Goal: Information Seeking & Learning: Find specific fact

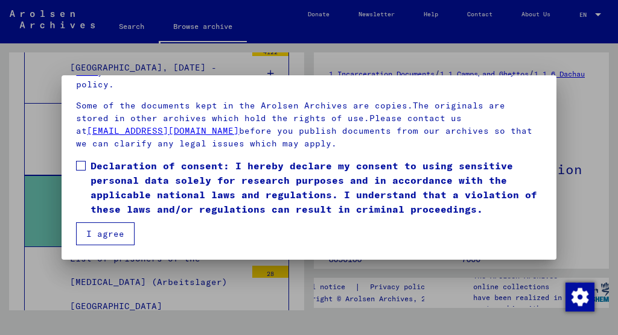
scroll to position [93, 0]
click at [280, 175] on span "Declaration of consent: I hereby declare my consent to using sensitive personal…" at bounding box center [315, 188] width 450 height 58
click at [128, 230] on button "I agree" at bounding box center [105, 234] width 58 height 23
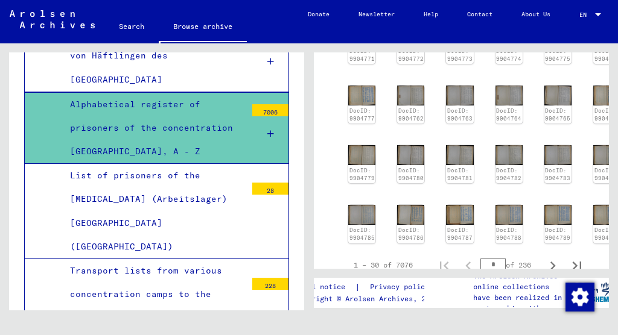
scroll to position [786, 0]
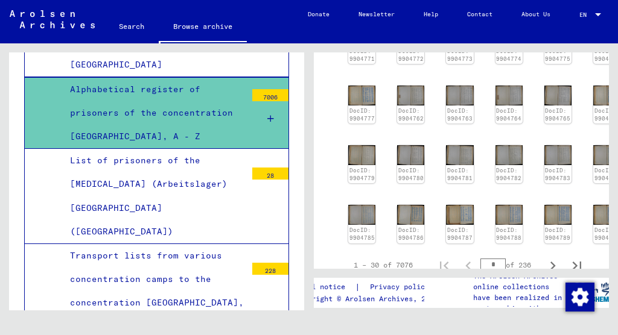
click at [130, 23] on link "Search" at bounding box center [131, 26] width 54 height 29
click at [131, 28] on link "Search" at bounding box center [131, 27] width 54 height 31
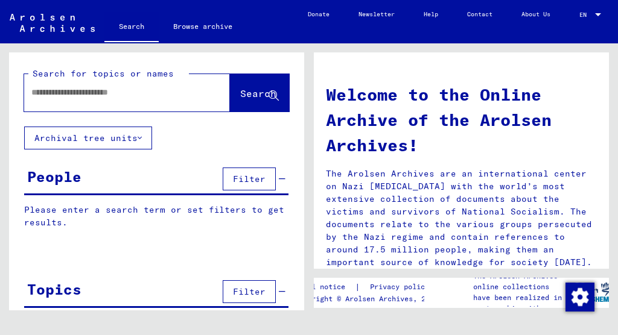
click at [127, 86] on input "text" at bounding box center [112, 92] width 162 height 13
type input "*****"
click at [240, 89] on span "Search" at bounding box center [258, 93] width 36 height 12
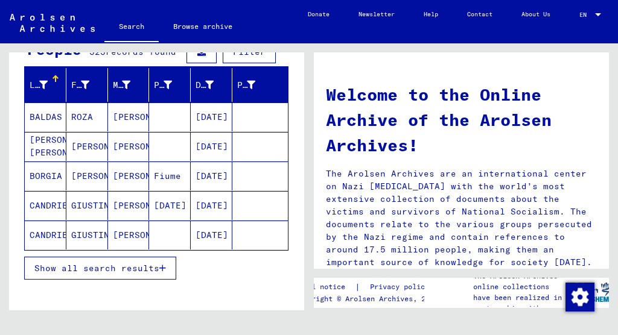
scroll to position [133, 0]
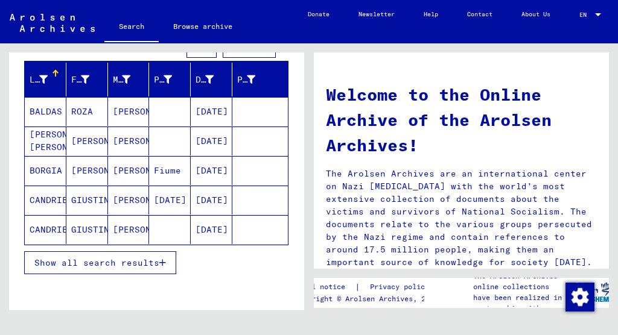
click at [155, 258] on span "Show all search results" at bounding box center [96, 263] width 125 height 11
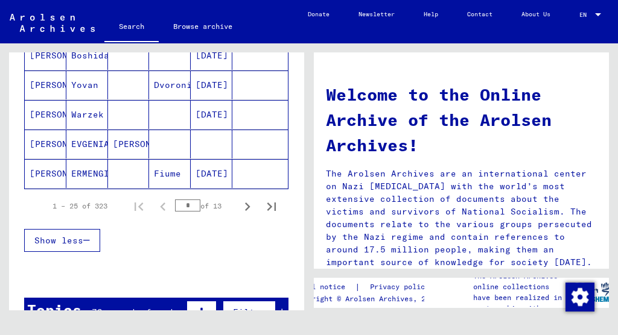
scroll to position [784, 0]
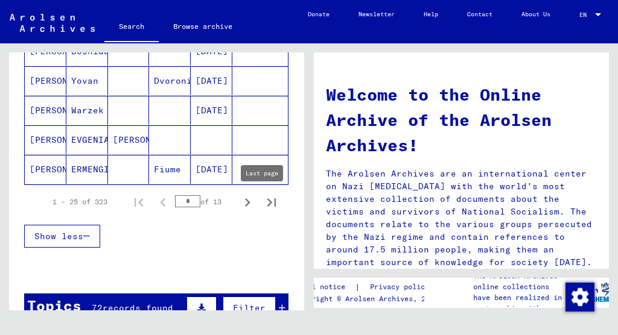
click at [267, 200] on icon "Last page" at bounding box center [271, 202] width 8 height 8
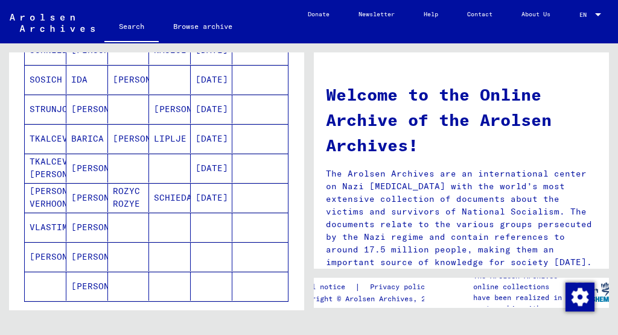
scroll to position [603, 0]
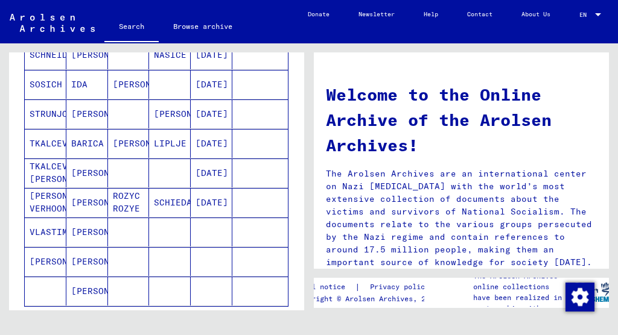
click at [159, 117] on mat-cell "[PERSON_NAME]" at bounding box center [170, 114] width 42 height 29
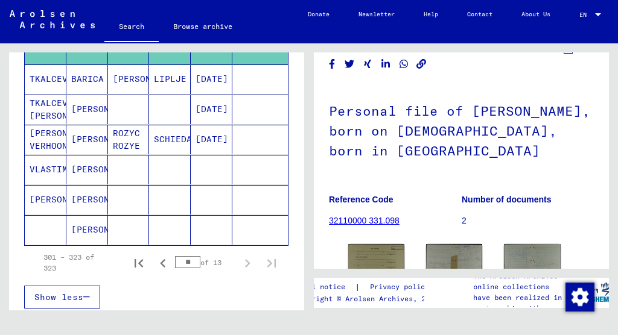
scroll to position [679, 0]
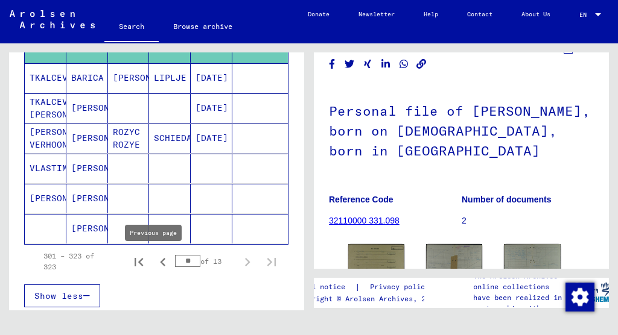
click at [154, 259] on icon "Previous page" at bounding box center [162, 262] width 17 height 17
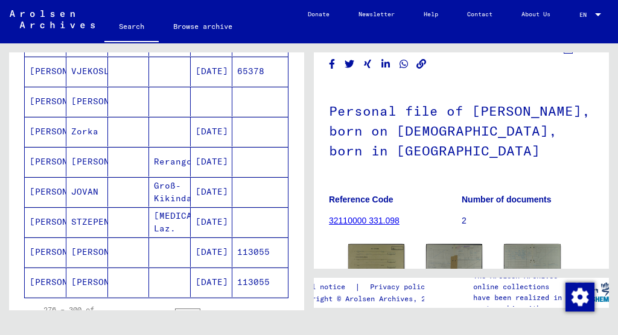
scroll to position [683, 0]
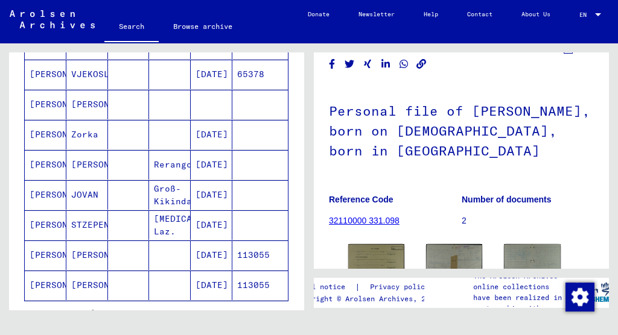
click at [131, 115] on mat-cell at bounding box center [129, 105] width 42 height 30
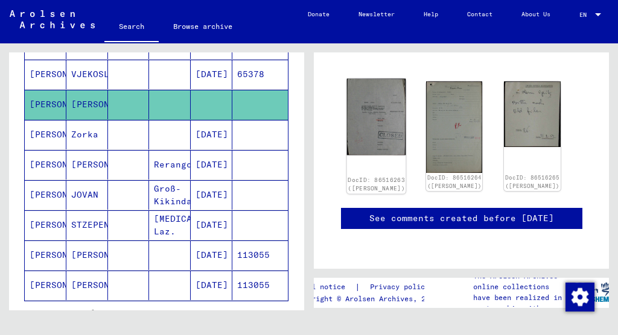
scroll to position [115, 0]
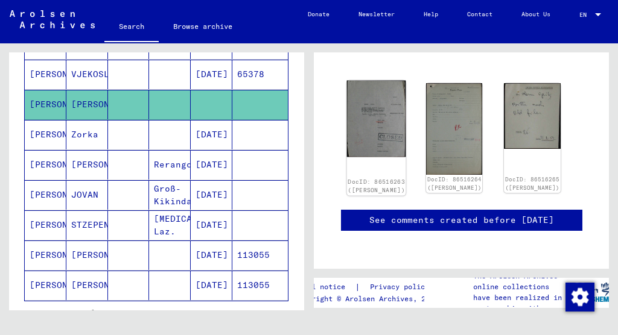
click at [367, 121] on img at bounding box center [376, 119] width 59 height 77
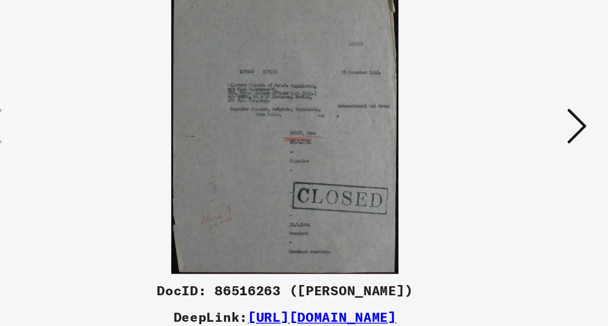
click at [510, 118] on icon at bounding box center [517, 132] width 14 height 29
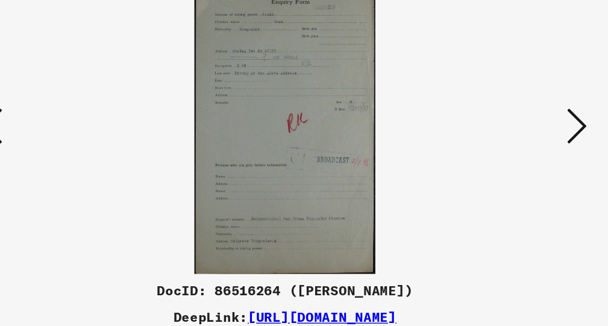
click at [226, 78] on img at bounding box center [304, 132] width 405 height 215
click at [212, 72] on img at bounding box center [304, 132] width 405 height 215
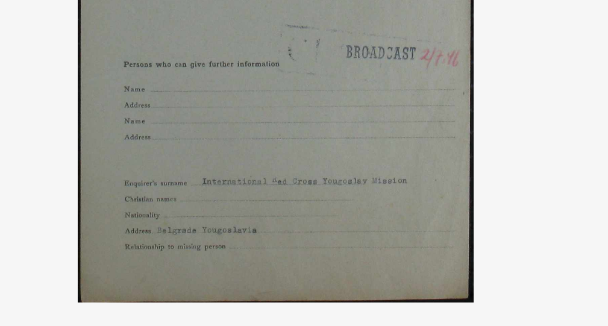
click at [192, 46] on img at bounding box center [304, 132] width 405 height 215
click at [181, 48] on img at bounding box center [304, 132] width 405 height 215
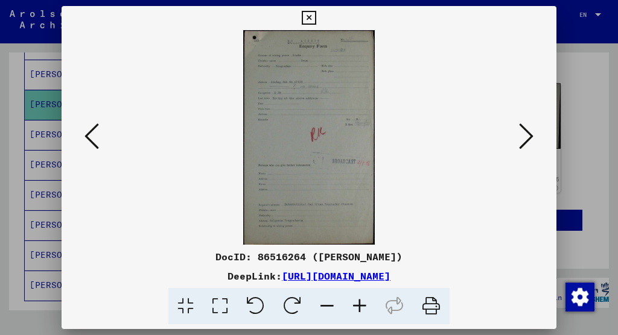
click at [528, 136] on icon at bounding box center [526, 136] width 14 height 29
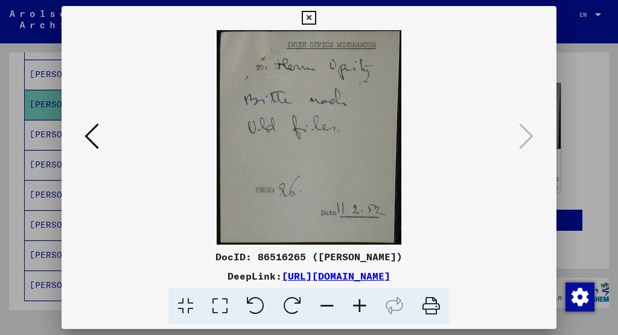
click at [315, 17] on icon at bounding box center [309, 18] width 14 height 14
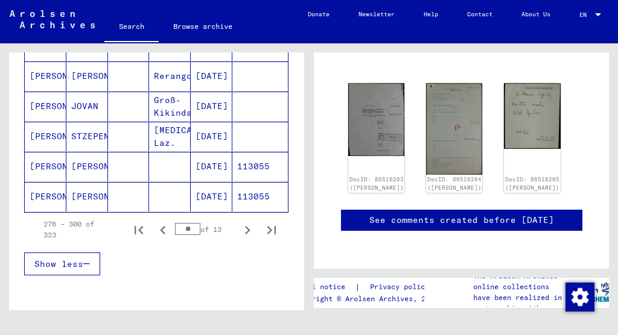
scroll to position [770, 0]
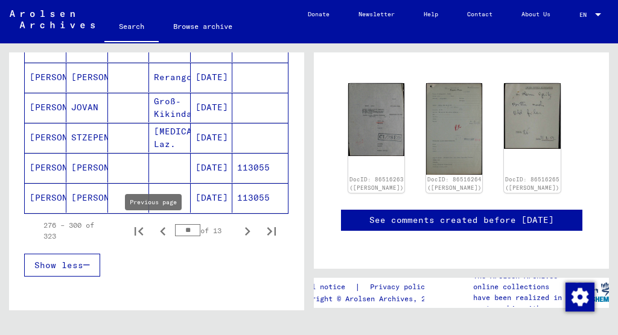
click at [156, 230] on icon "Previous page" at bounding box center [162, 231] width 17 height 17
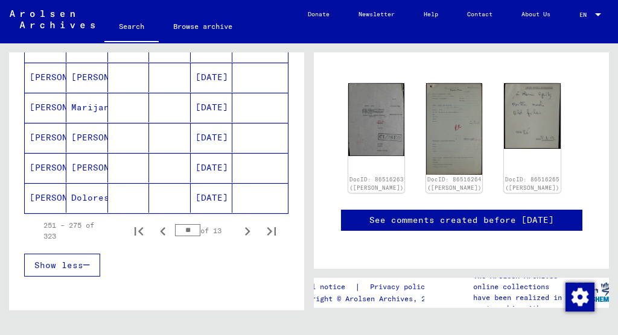
scroll to position [745, 0]
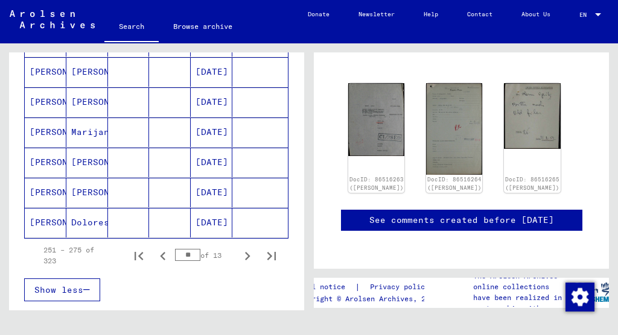
click at [92, 162] on mat-cell "[PERSON_NAME]" at bounding box center [87, 163] width 42 height 30
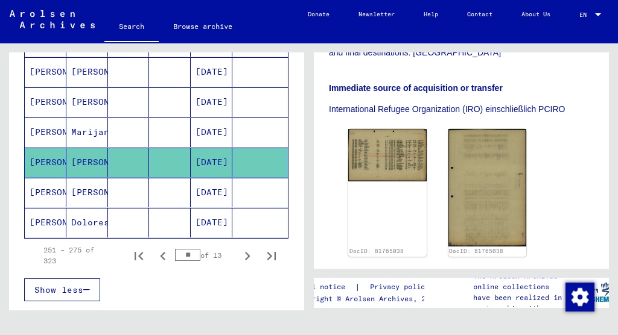
scroll to position [364, 0]
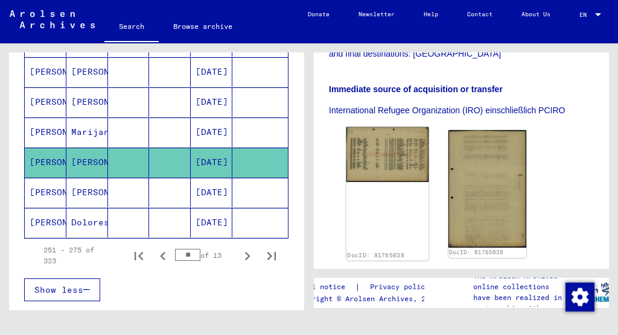
click at [373, 134] on img at bounding box center [387, 154] width 82 height 55
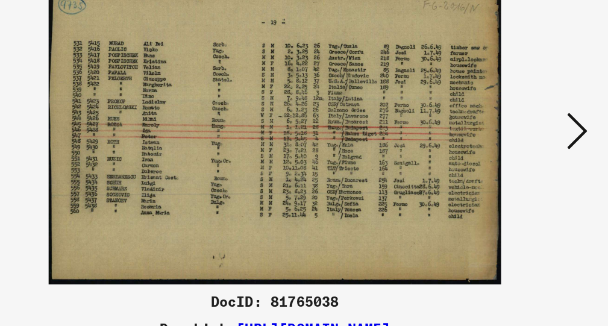
click at [510, 118] on icon at bounding box center [517, 132] width 14 height 29
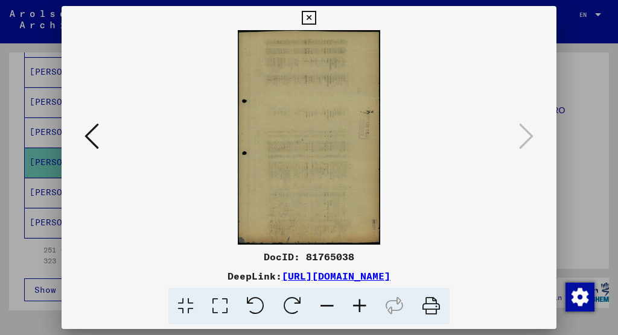
click at [315, 23] on icon at bounding box center [309, 18] width 14 height 14
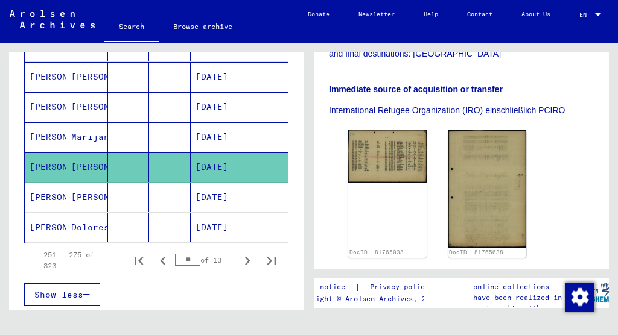
scroll to position [725, 0]
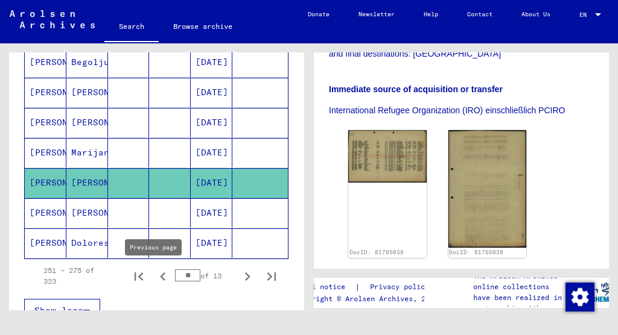
click at [156, 275] on icon "Previous page" at bounding box center [162, 276] width 17 height 17
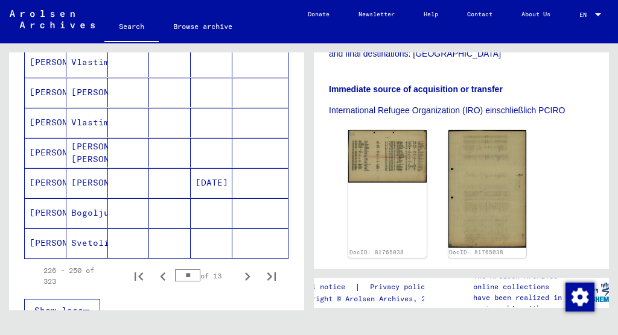
click at [205, 185] on mat-cell "[DATE]" at bounding box center [212, 183] width 42 height 30
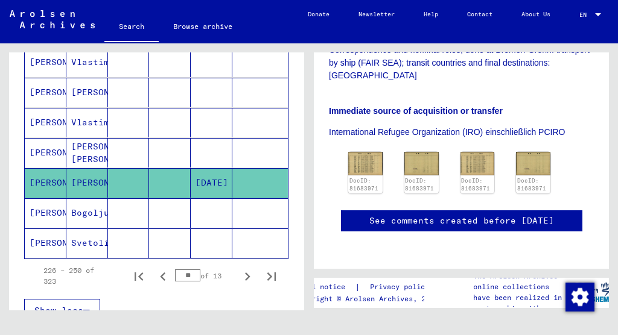
scroll to position [321, 0]
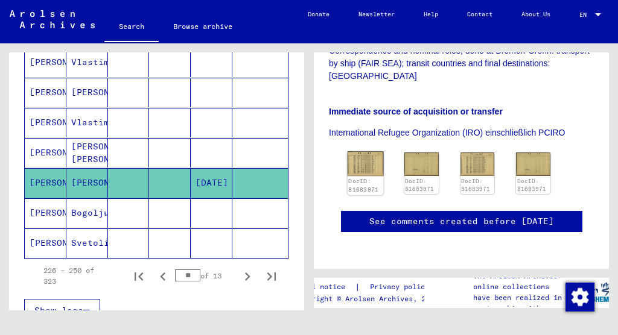
click at [359, 163] on img at bounding box center [365, 163] width 36 height 25
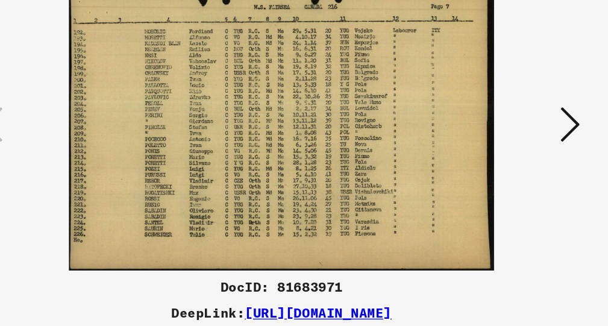
click at [271, 112] on img at bounding box center [304, 132] width 405 height 215
click at [507, 116] on button at bounding box center [518, 133] width 22 height 34
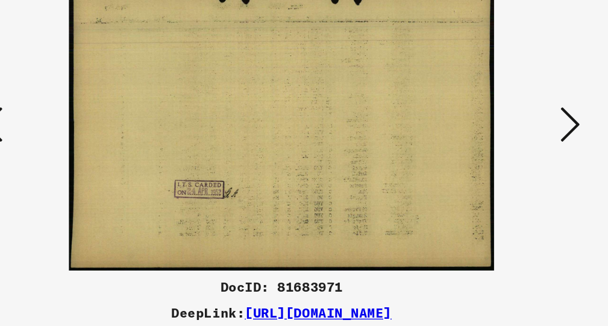
click at [507, 116] on button at bounding box center [518, 133] width 22 height 34
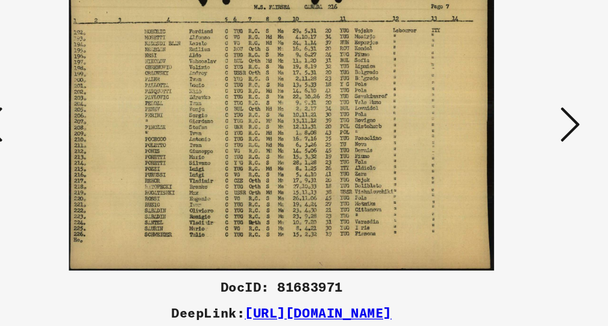
click at [507, 116] on button at bounding box center [518, 133] width 22 height 34
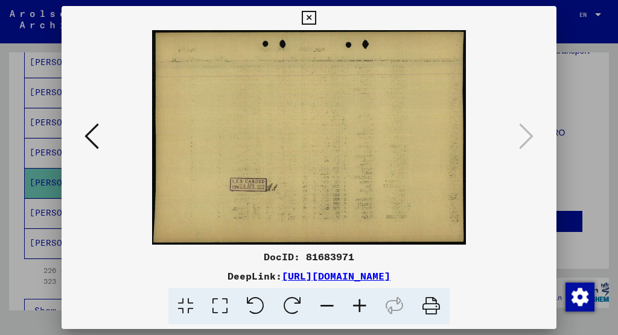
click at [315, 14] on icon at bounding box center [309, 18] width 14 height 14
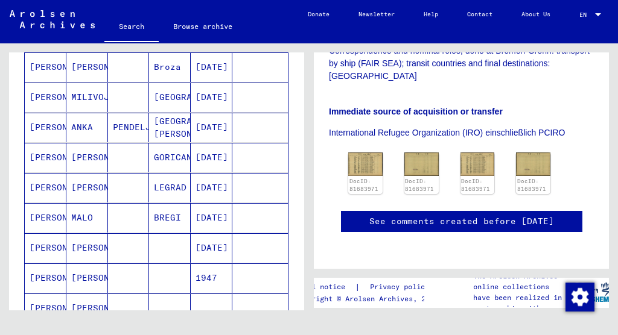
scroll to position [165, 0]
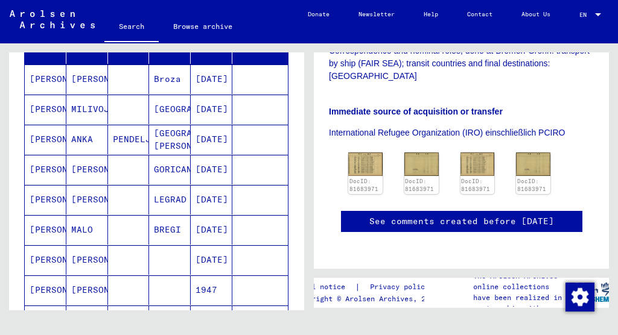
click at [204, 198] on mat-cell "[DATE]" at bounding box center [212, 200] width 42 height 30
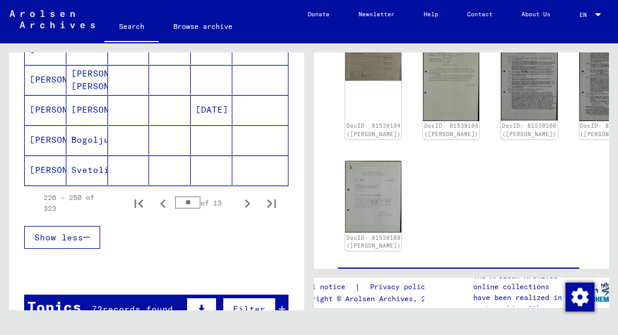
scroll to position [797, 0]
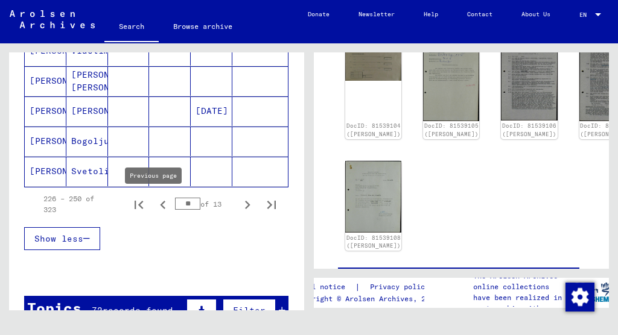
click at [156, 208] on icon "Previous page" at bounding box center [162, 205] width 17 height 17
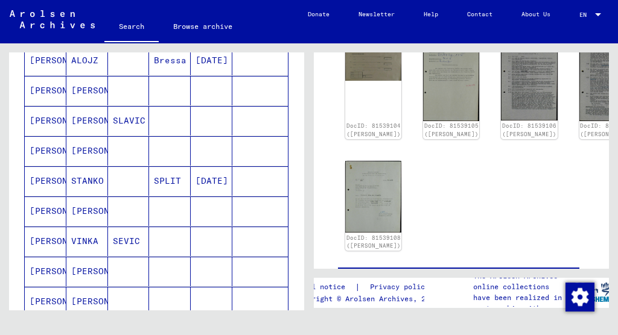
scroll to position [365, 0]
click at [87, 200] on mat-cell "[PERSON_NAME]" at bounding box center [87, 211] width 42 height 30
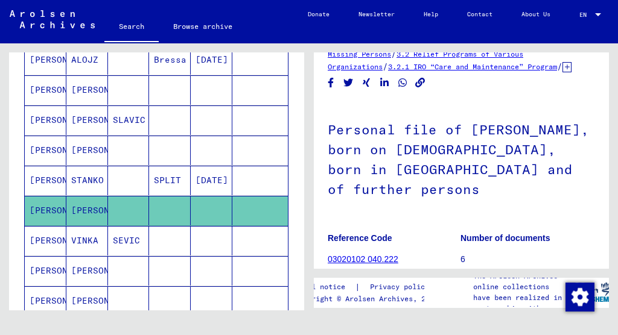
scroll to position [54, 0]
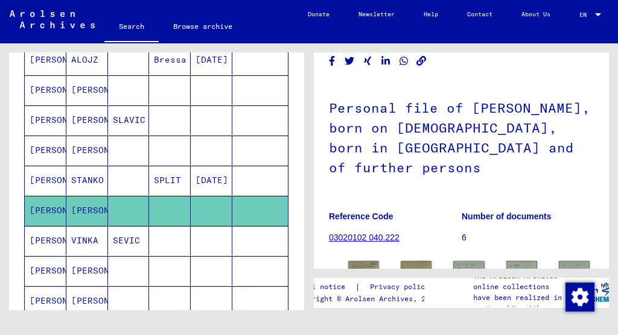
click at [141, 86] on mat-cell at bounding box center [129, 90] width 42 height 30
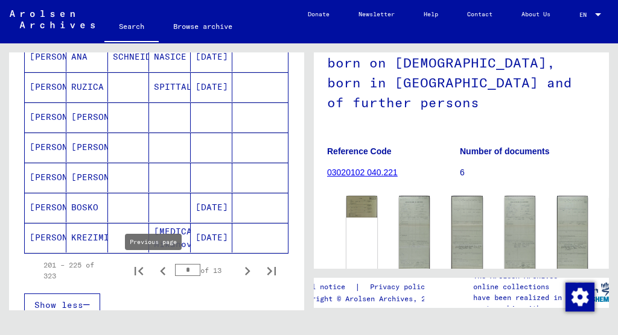
click at [160, 269] on icon "Previous page" at bounding box center [162, 271] width 5 height 8
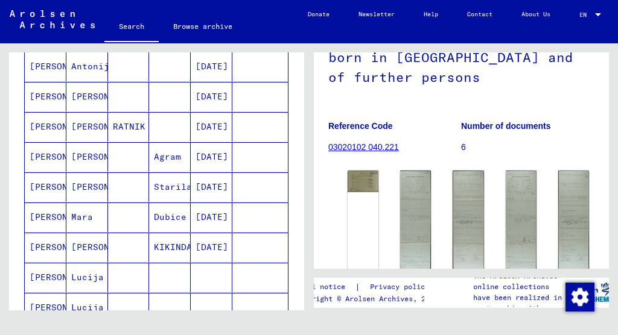
scroll to position [560, 0]
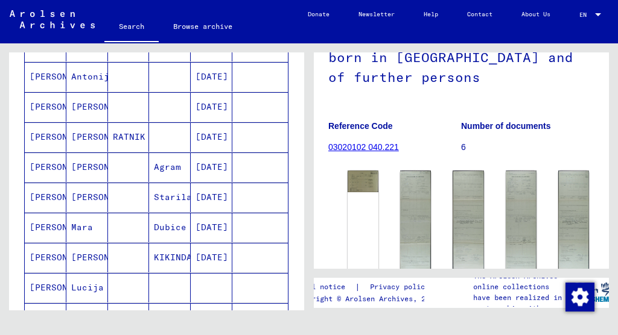
click at [90, 98] on mat-cell "[PERSON_NAME]" at bounding box center [87, 107] width 42 height 30
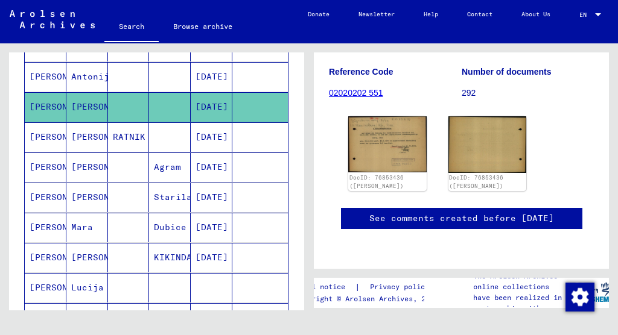
scroll to position [215, 0]
click at [388, 117] on img at bounding box center [387, 144] width 82 height 58
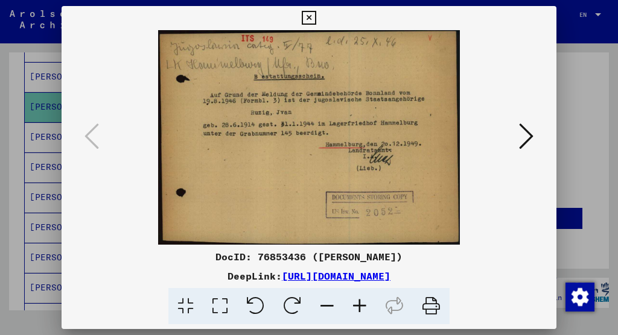
click at [315, 15] on icon at bounding box center [309, 18] width 14 height 14
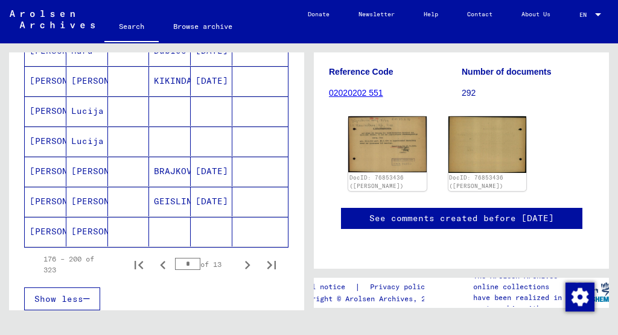
scroll to position [742, 0]
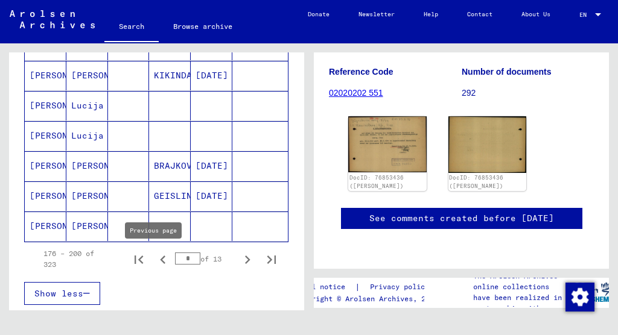
click at [160, 258] on icon "Previous page" at bounding box center [162, 260] width 5 height 8
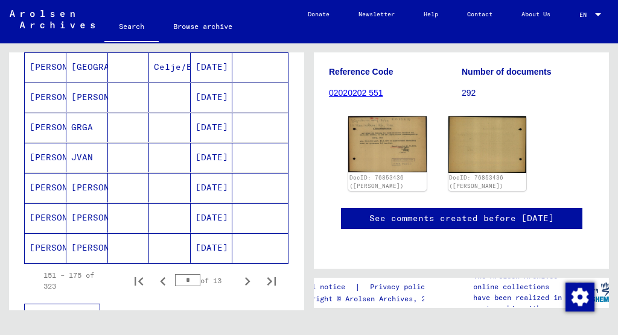
scroll to position [716, 0]
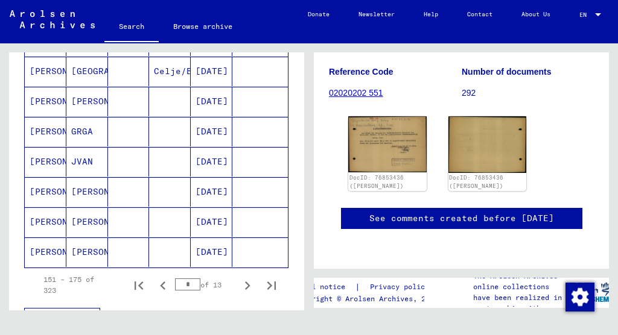
click at [149, 165] on mat-cell at bounding box center [170, 162] width 42 height 30
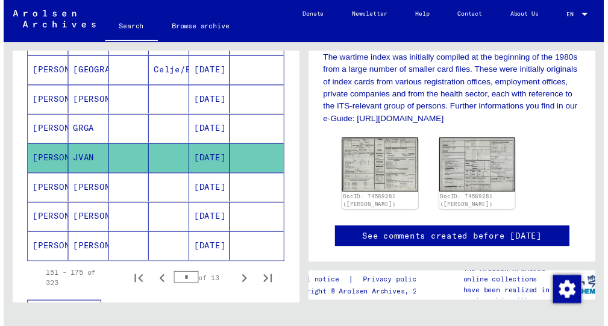
scroll to position [346, 0]
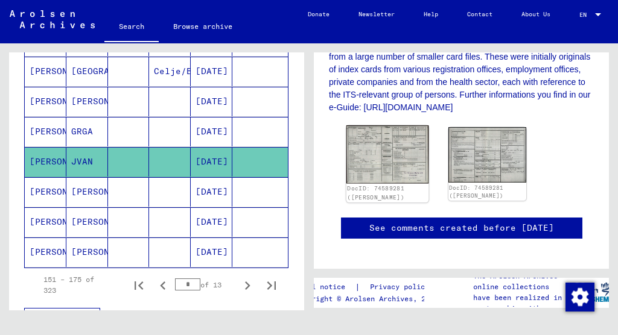
click at [403, 170] on img at bounding box center [387, 154] width 82 height 58
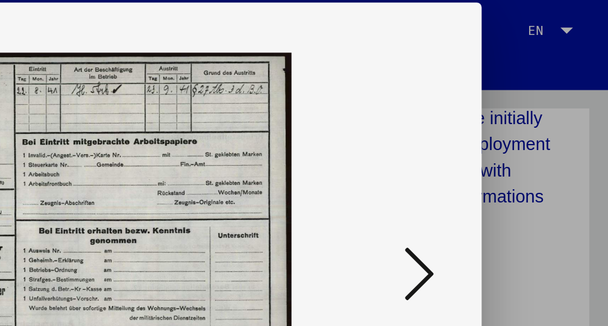
scroll to position [0, 0]
click at [510, 128] on icon at bounding box center [517, 132] width 14 height 29
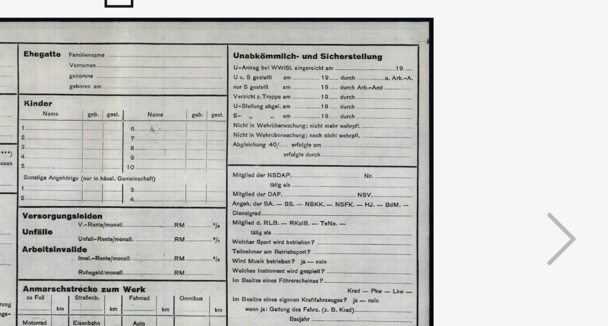
click at [297, 6] on icon at bounding box center [304, 13] width 14 height 14
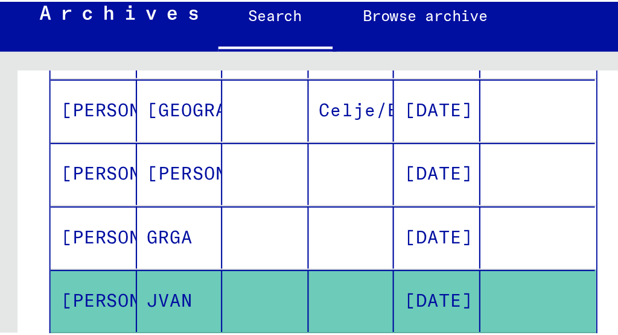
scroll to position [712, 0]
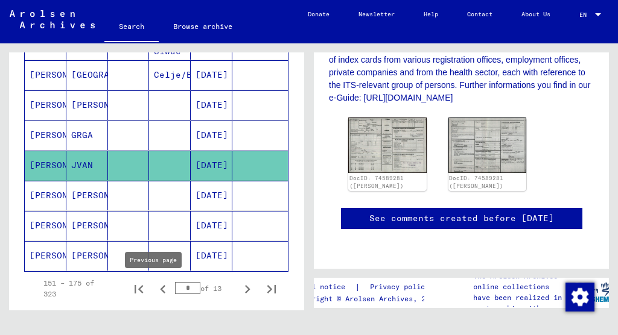
click at [154, 289] on icon "Previous page" at bounding box center [162, 289] width 17 height 17
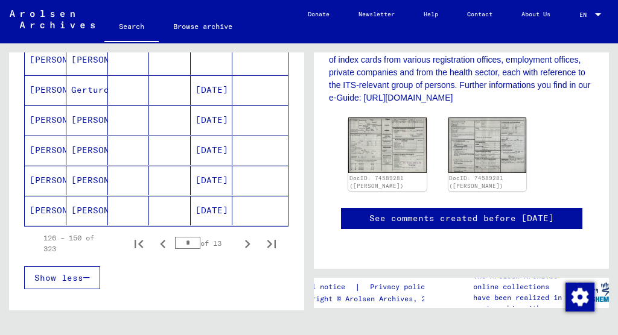
scroll to position [763, 0]
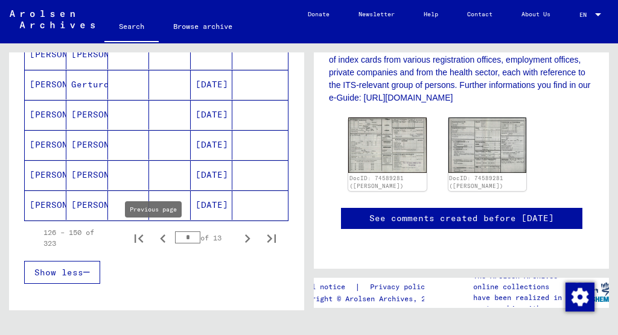
click at [160, 242] on icon "Previous page" at bounding box center [162, 239] width 5 height 8
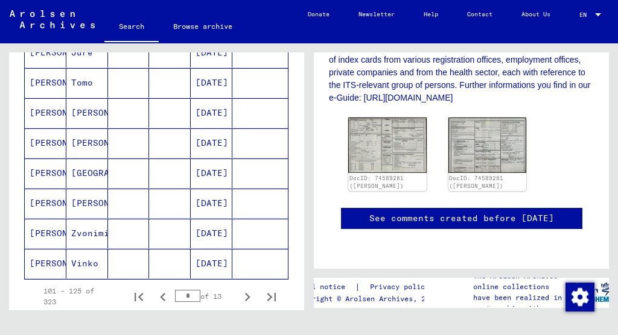
scroll to position [704, 0]
click at [108, 107] on mat-cell at bounding box center [129, 114] width 42 height 30
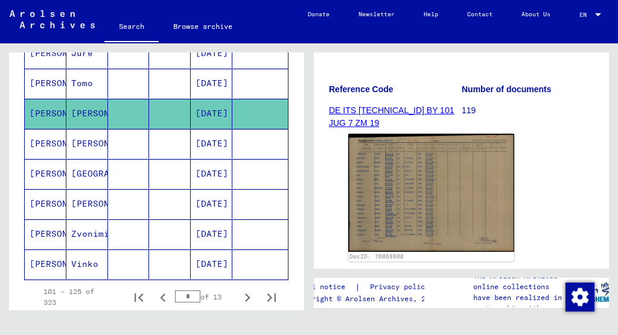
scroll to position [194, 0]
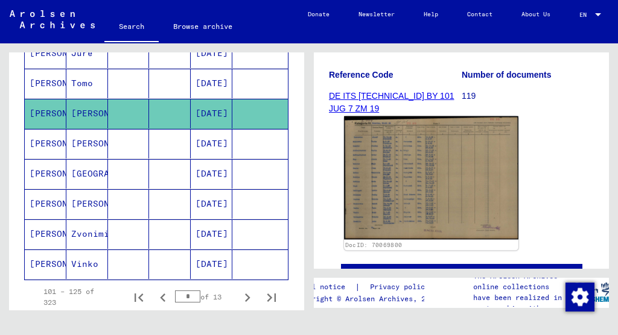
click at [405, 157] on img at bounding box center [431, 178] width 174 height 124
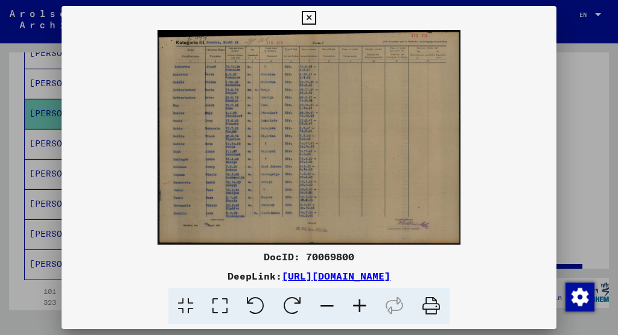
click at [315, 19] on icon at bounding box center [309, 18] width 14 height 14
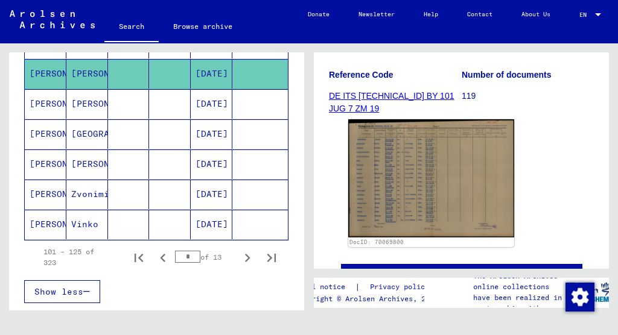
scroll to position [764, 0]
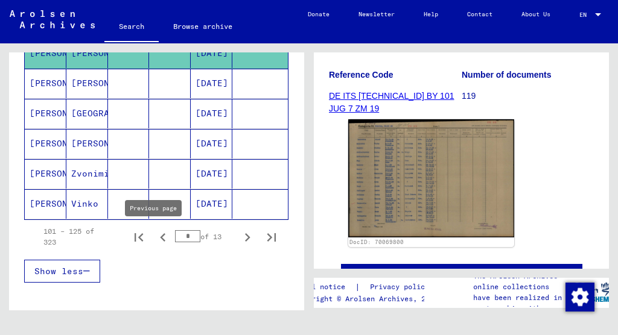
click at [159, 236] on icon "Previous page" at bounding box center [162, 237] width 17 height 17
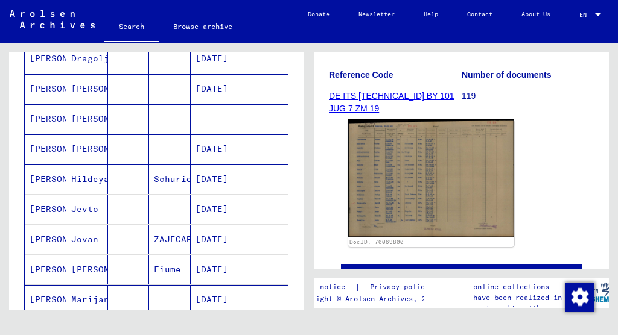
scroll to position [378, 0]
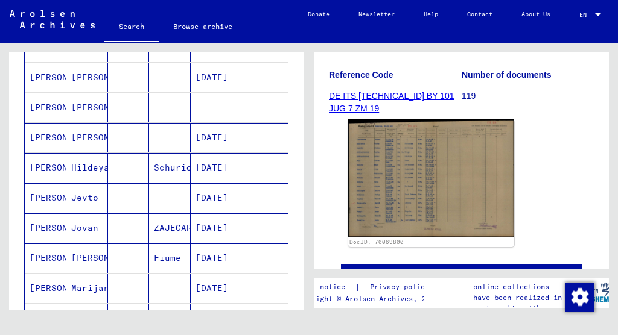
click at [115, 252] on mat-cell at bounding box center [129, 259] width 42 height 30
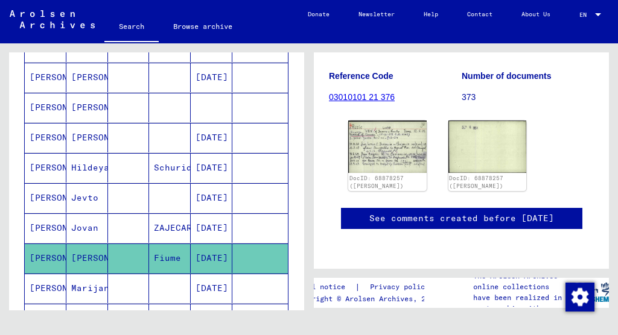
scroll to position [188, 0]
click at [404, 141] on img at bounding box center [387, 146] width 82 height 55
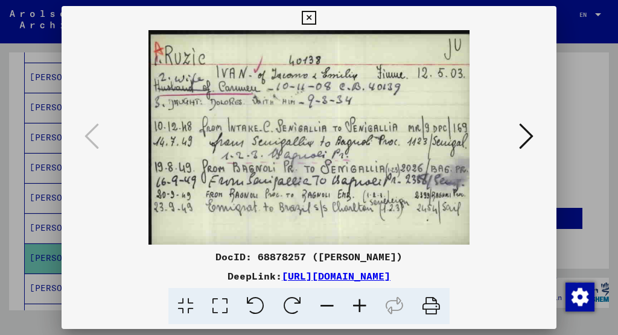
scroll to position [0, 0]
click at [524, 132] on icon at bounding box center [526, 136] width 14 height 29
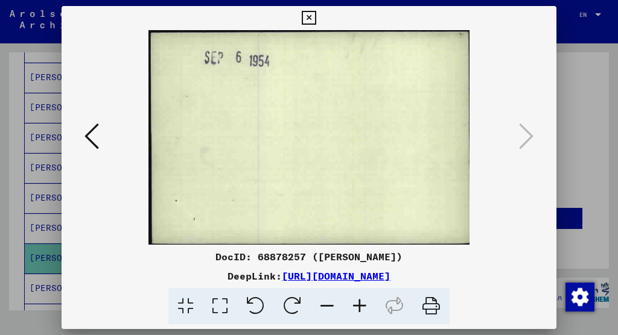
click at [315, 22] on icon at bounding box center [309, 18] width 14 height 14
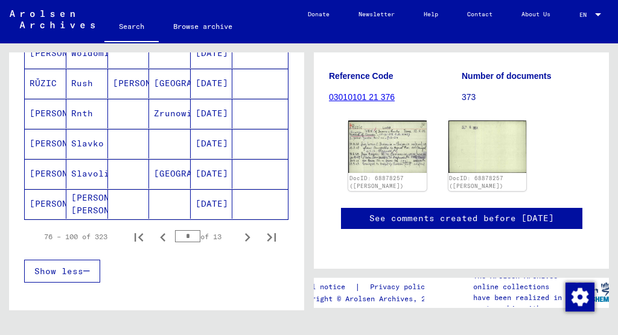
scroll to position [773, 0]
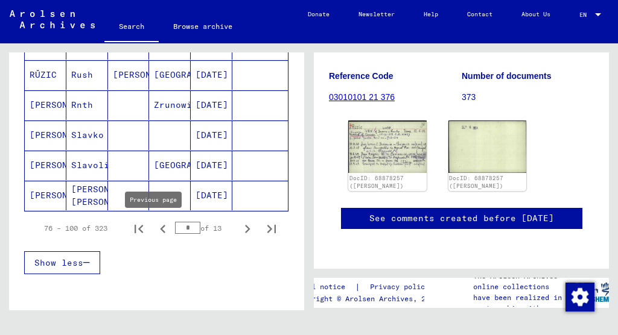
click at [160, 232] on icon "Previous page" at bounding box center [162, 229] width 5 height 8
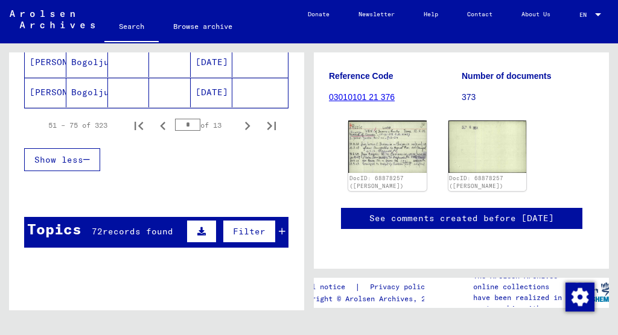
scroll to position [879, 0]
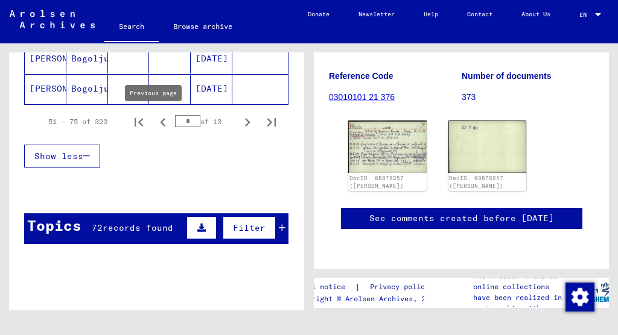
click at [162, 122] on icon "Previous page" at bounding box center [162, 122] width 17 height 17
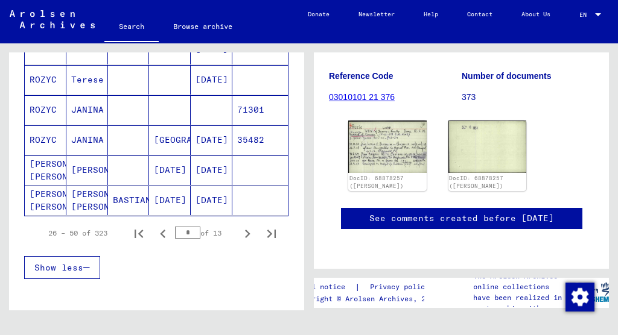
scroll to position [0, 0]
click at [154, 236] on icon "Previous page" at bounding box center [162, 234] width 17 height 17
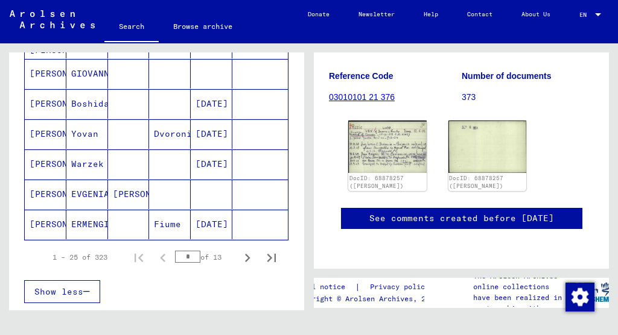
scroll to position [750, 0]
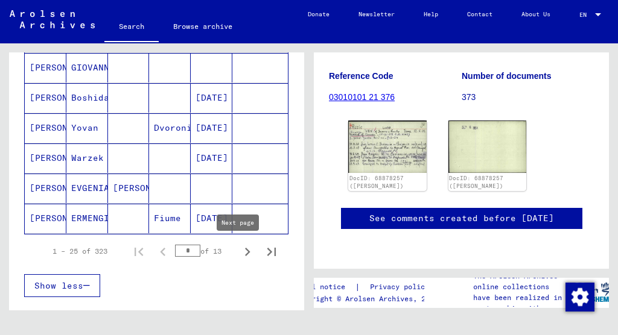
click at [245, 254] on icon "Next page" at bounding box center [247, 252] width 5 height 8
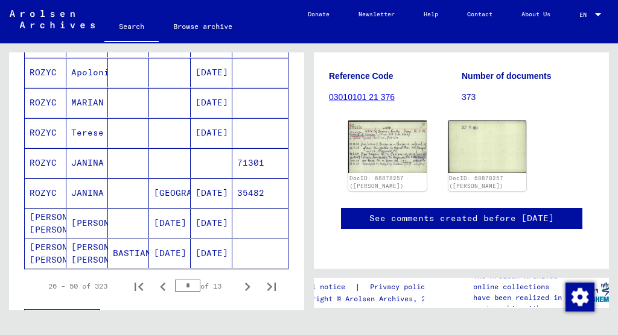
scroll to position [715, 0]
click at [239, 287] on icon "Next page" at bounding box center [247, 286] width 17 height 17
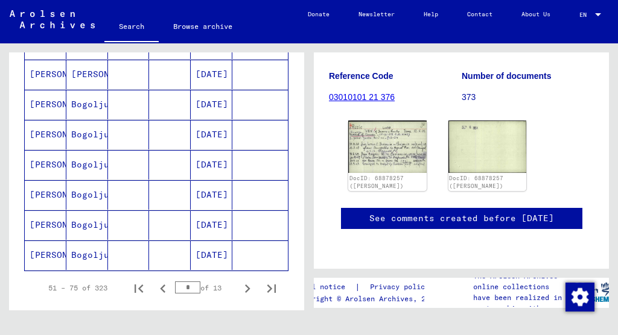
scroll to position [0, 0]
click at [210, 216] on mat-cell "[DATE]" at bounding box center [212, 225] width 42 height 30
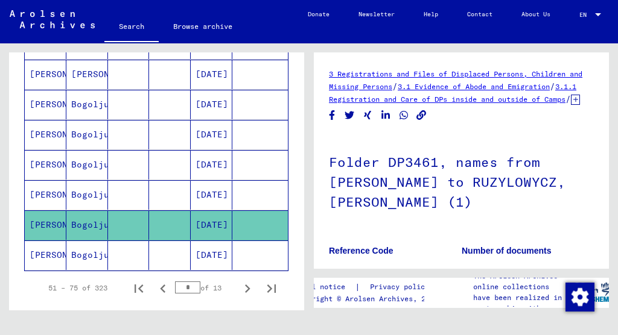
click at [207, 191] on mat-cell "[DATE]" at bounding box center [212, 195] width 42 height 30
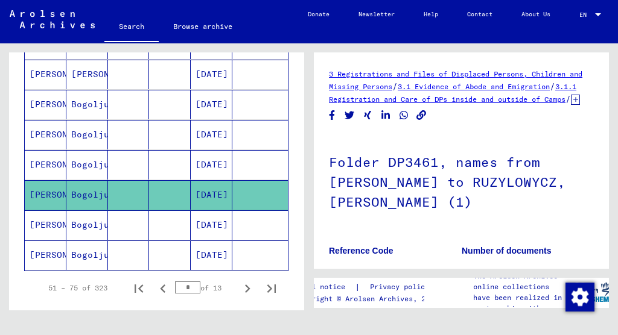
click at [206, 175] on mat-cell "[DATE]" at bounding box center [212, 165] width 42 height 30
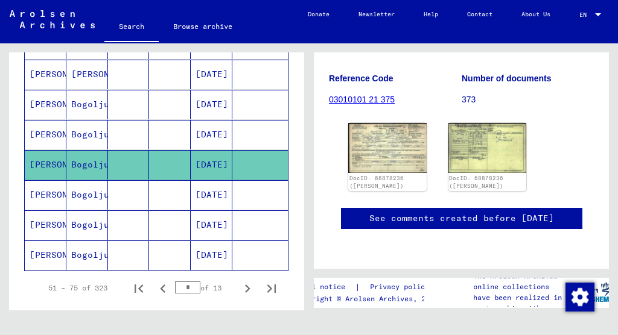
scroll to position [326, 0]
click at [239, 283] on icon "Next page" at bounding box center [247, 288] width 17 height 17
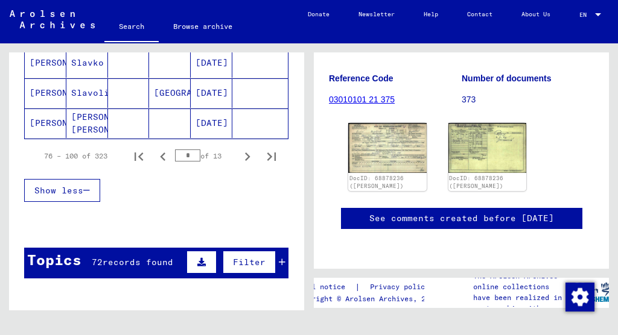
scroll to position [864, 0]
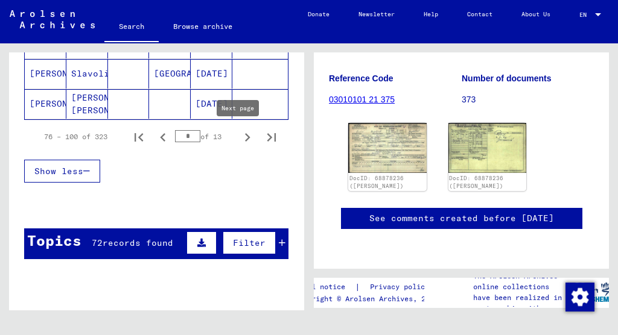
click at [245, 139] on icon "Next page" at bounding box center [247, 137] width 5 height 8
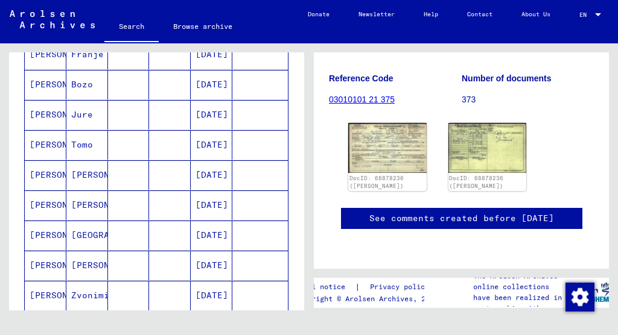
scroll to position [640, 0]
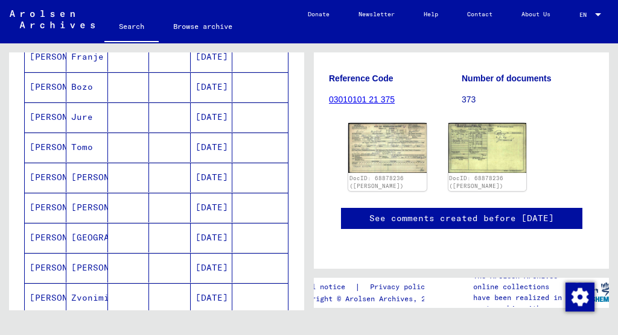
click at [214, 176] on mat-cell "[DATE]" at bounding box center [212, 178] width 42 height 30
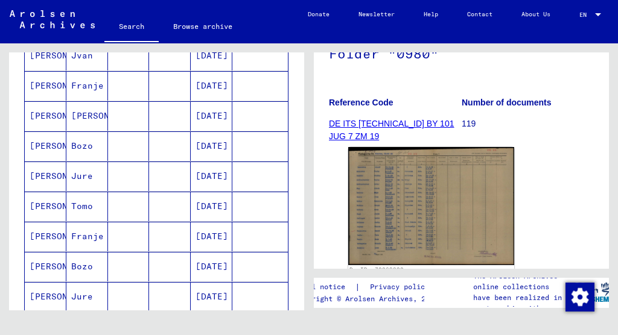
scroll to position [460, 0]
click at [218, 117] on mat-cell "[DATE]" at bounding box center [212, 117] width 42 height 30
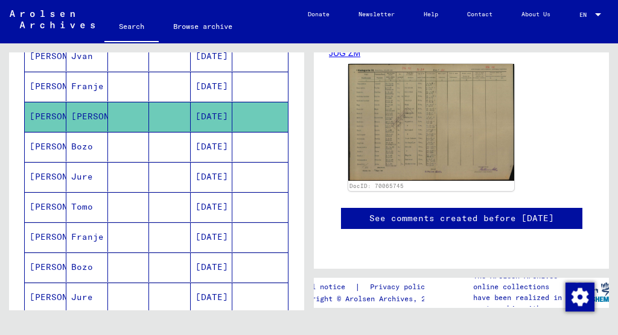
click at [401, 141] on img at bounding box center [431, 122] width 166 height 117
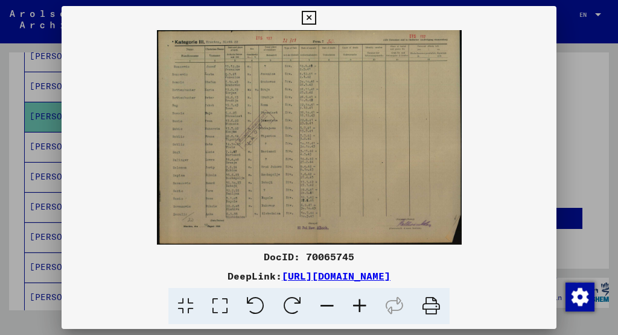
click at [315, 23] on icon at bounding box center [309, 18] width 14 height 14
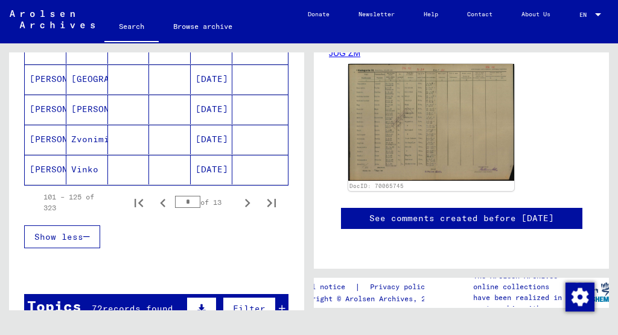
scroll to position [804, 0]
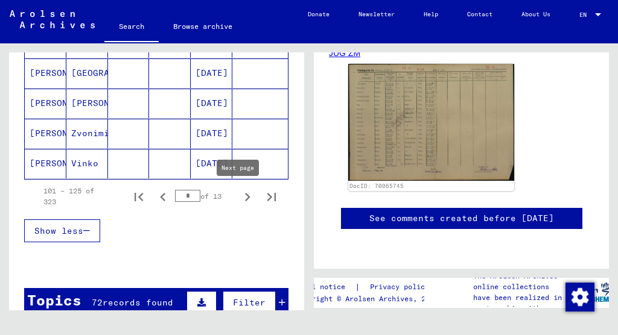
click at [245, 197] on icon "Next page" at bounding box center [247, 197] width 5 height 8
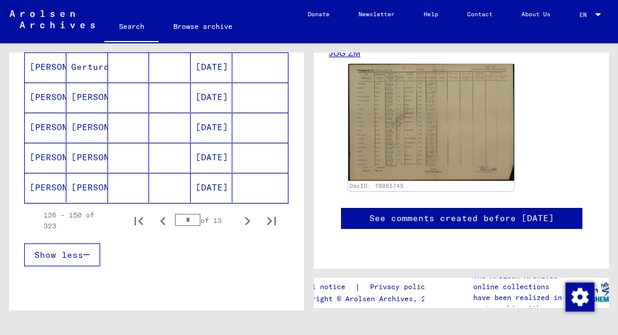
scroll to position [768, 0]
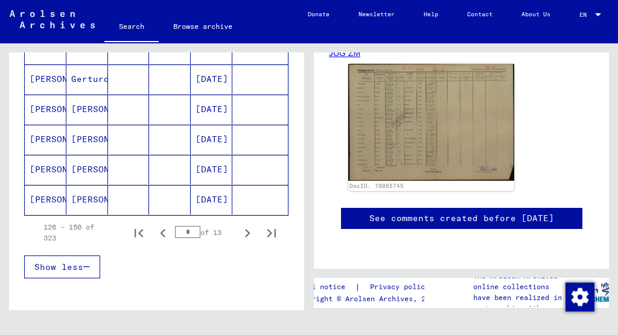
click at [103, 107] on mat-cell "[PERSON_NAME]" at bounding box center [87, 110] width 42 height 30
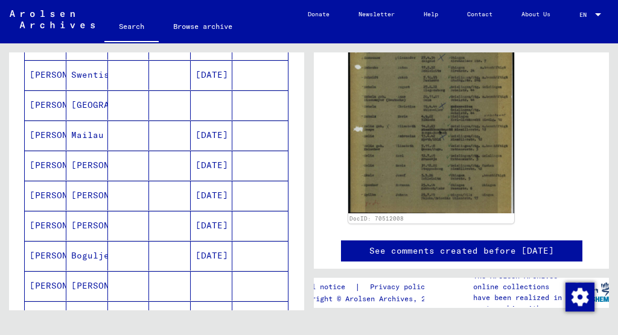
scroll to position [470, 0]
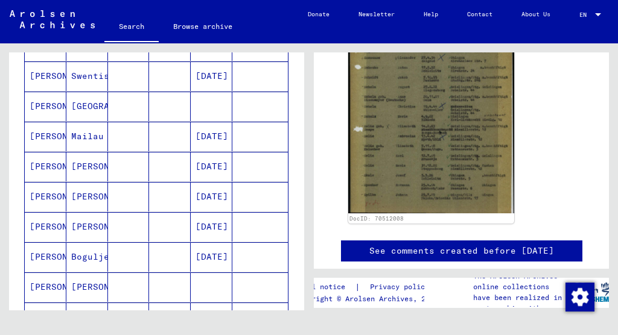
click at [141, 112] on mat-cell at bounding box center [129, 107] width 42 height 30
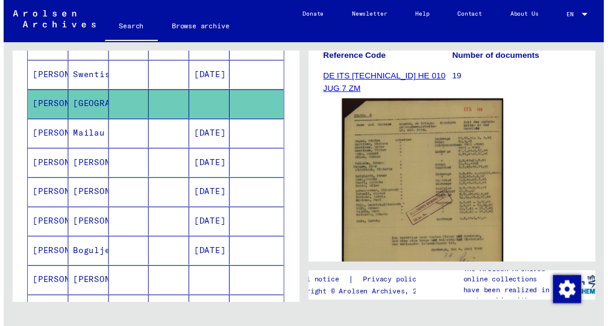
scroll to position [207, 0]
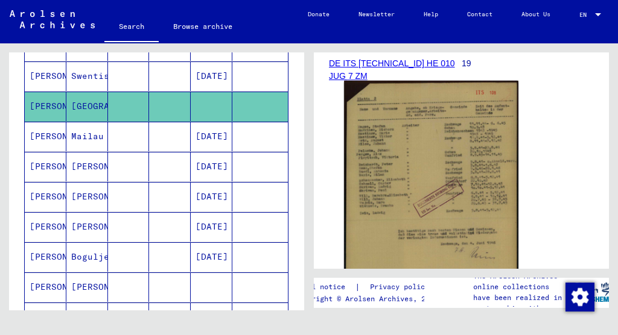
click at [375, 173] on img at bounding box center [431, 204] width 174 height 247
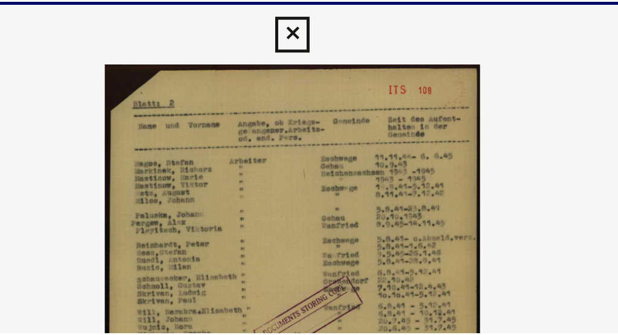
scroll to position [0, 0]
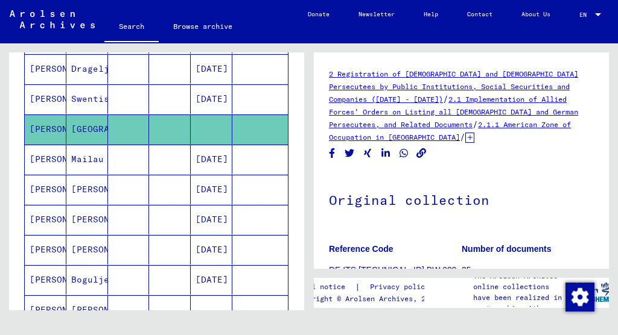
click at [108, 105] on mat-cell at bounding box center [129, 99] width 42 height 30
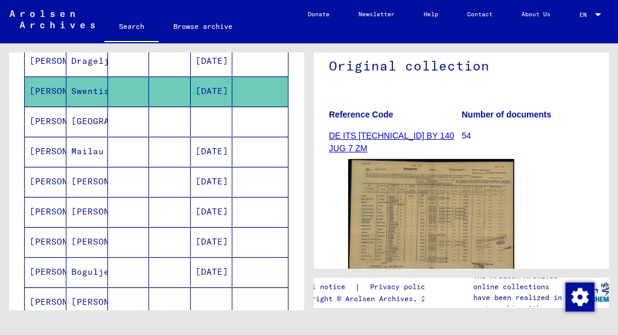
scroll to position [168, 0]
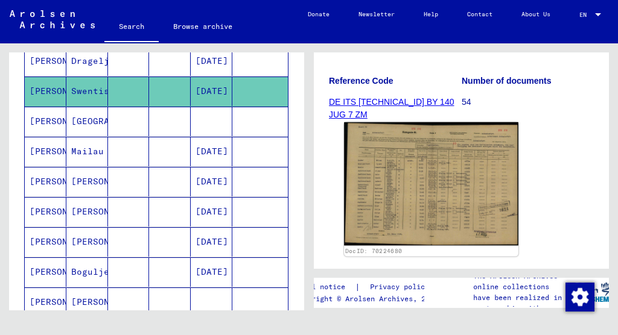
click at [408, 163] on img at bounding box center [431, 184] width 174 height 124
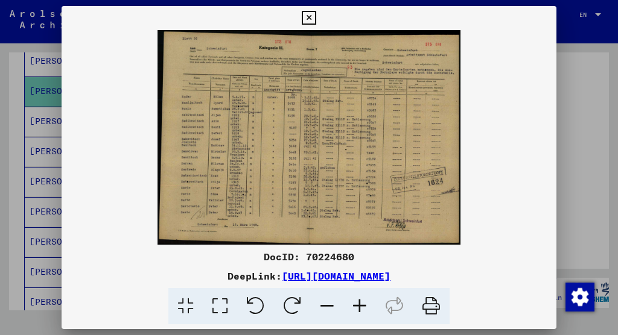
click at [315, 21] on icon at bounding box center [309, 18] width 14 height 14
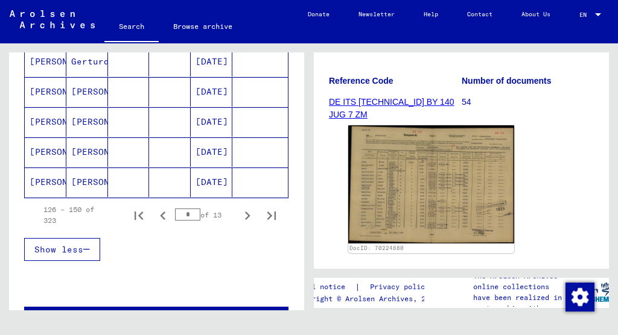
scroll to position [787, 0]
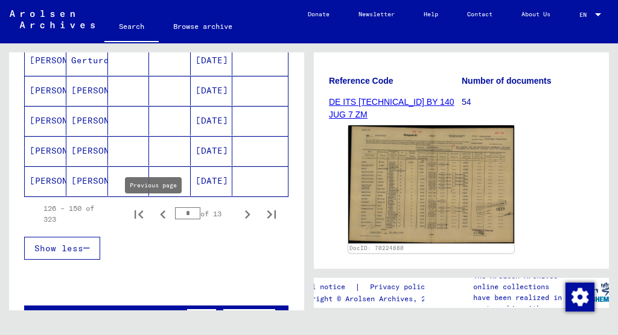
click at [159, 210] on icon "Previous page" at bounding box center [162, 214] width 17 height 17
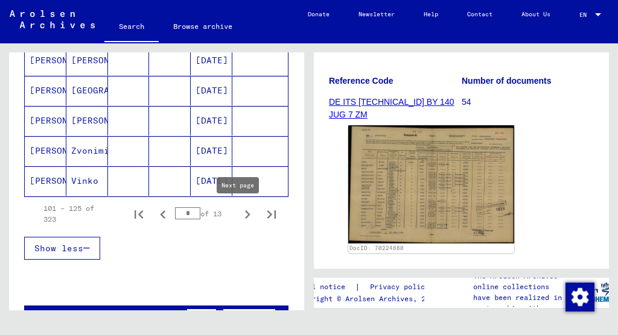
click at [241, 213] on icon "Next page" at bounding box center [247, 214] width 17 height 17
click at [242, 214] on icon "Next page" at bounding box center [247, 214] width 17 height 17
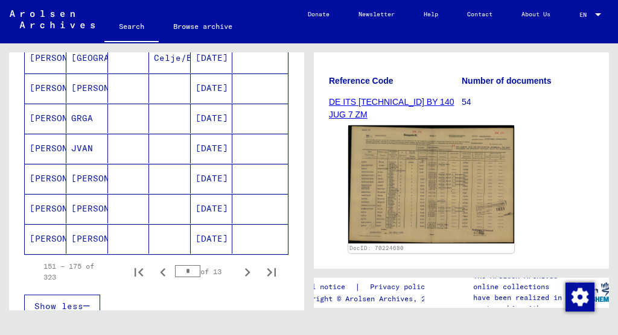
scroll to position [725, 0]
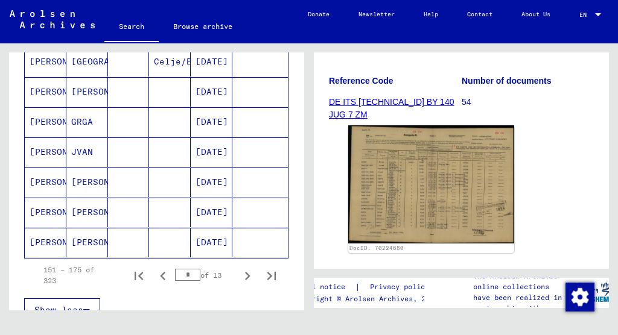
click at [191, 122] on mat-cell "[DATE]" at bounding box center [212, 122] width 42 height 30
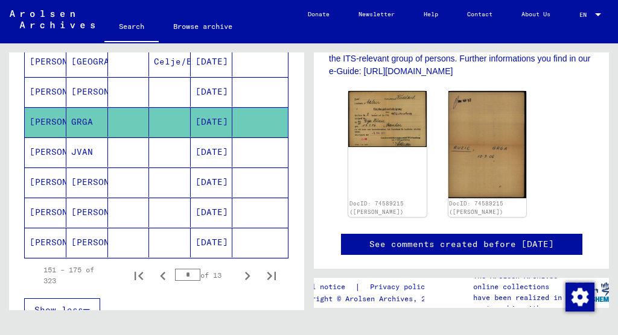
scroll to position [383, 0]
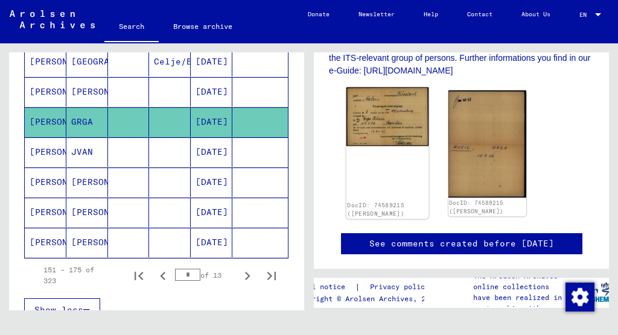
click at [368, 131] on img at bounding box center [387, 116] width 82 height 59
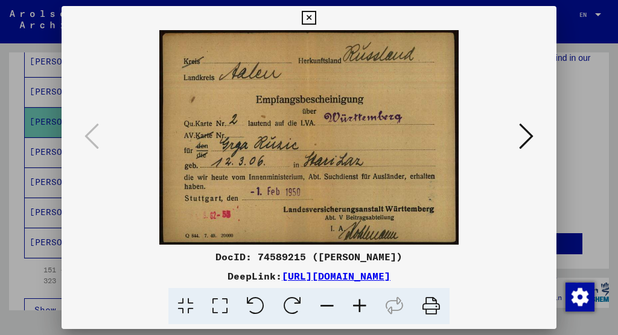
click at [315, 19] on icon at bounding box center [309, 18] width 14 height 14
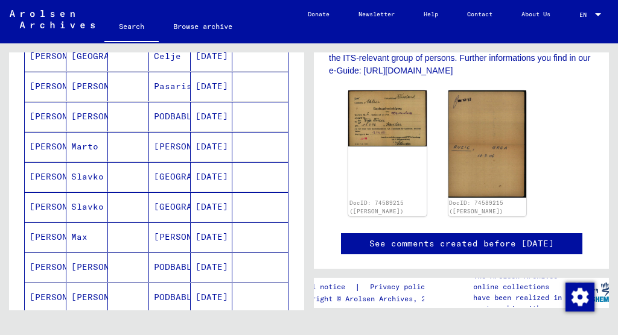
scroll to position [426, 0]
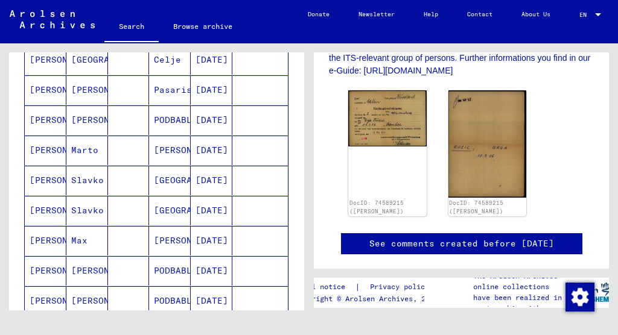
click at [137, 93] on mat-cell at bounding box center [129, 90] width 42 height 30
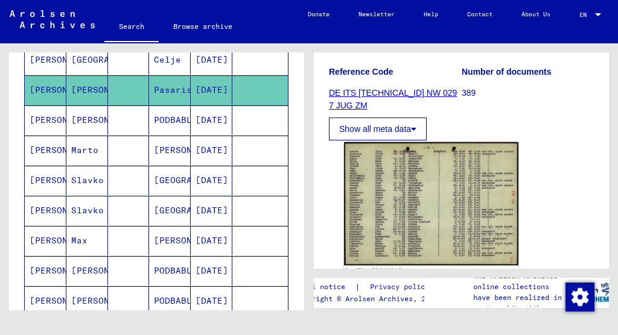
click at [438, 169] on img at bounding box center [431, 204] width 174 height 124
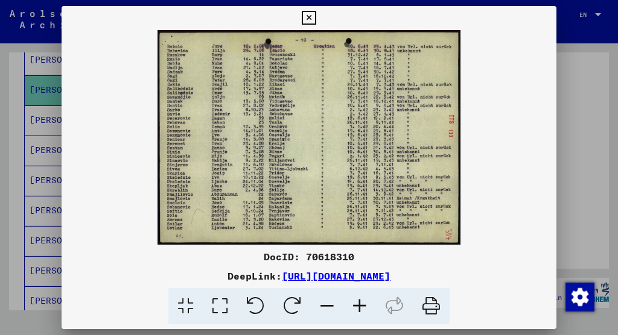
click at [315, 17] on icon at bounding box center [309, 18] width 14 height 14
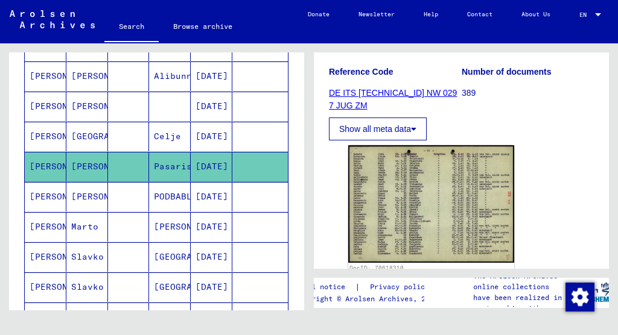
scroll to position [347, 0]
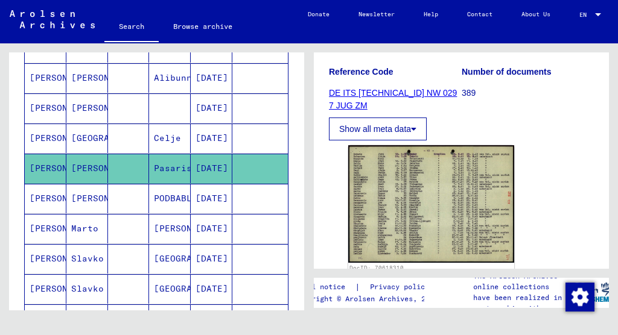
click at [202, 113] on mat-cell "[DATE]" at bounding box center [212, 108] width 42 height 30
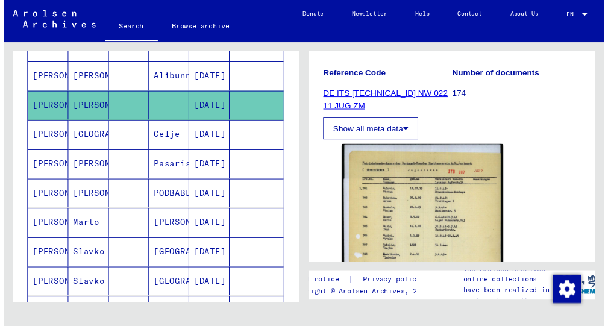
scroll to position [186, 0]
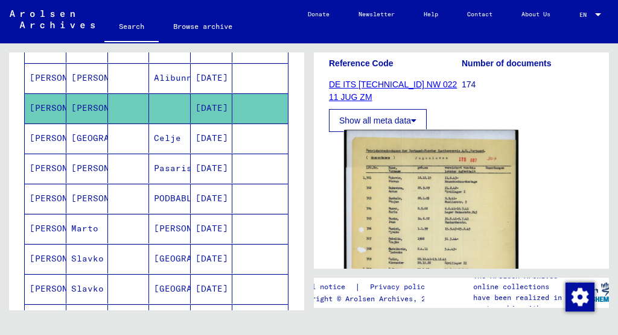
click at [419, 203] on img at bounding box center [431, 270] width 174 height 280
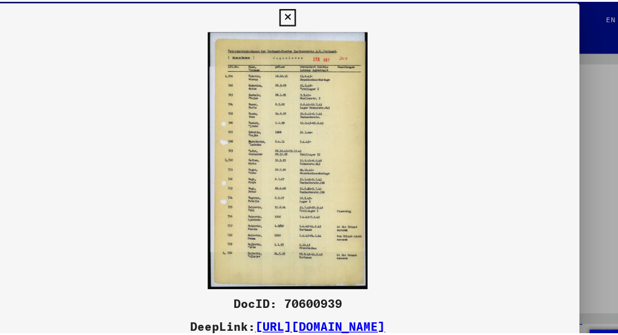
scroll to position [0, 0]
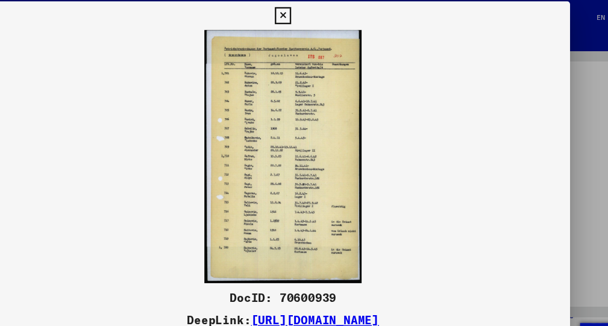
click at [311, 7] on icon at bounding box center [304, 13] width 14 height 14
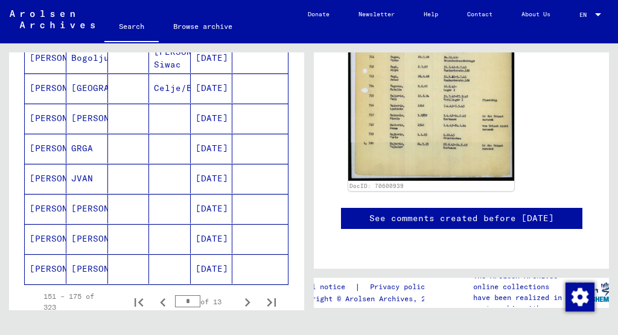
scroll to position [715, 0]
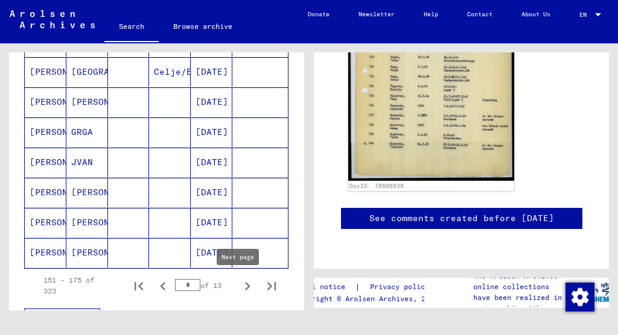
click at [241, 285] on icon "Next page" at bounding box center [247, 286] width 17 height 17
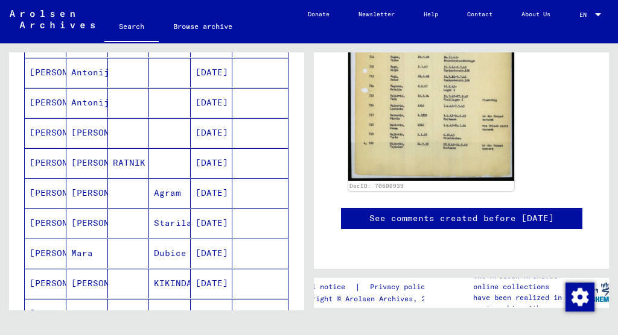
scroll to position [533, 0]
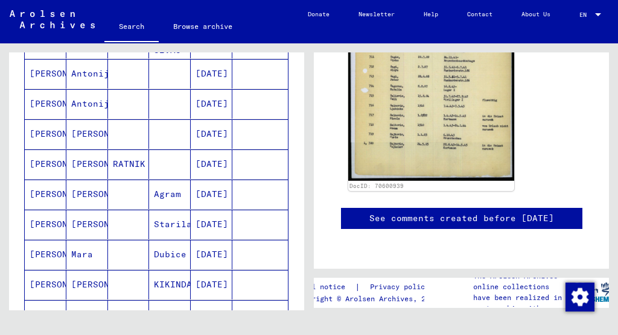
click at [168, 141] on mat-cell at bounding box center [170, 134] width 42 height 30
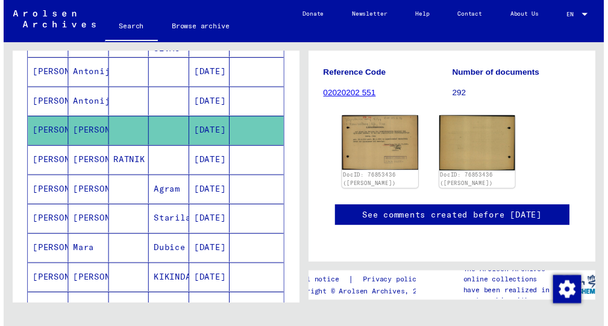
scroll to position [189, 0]
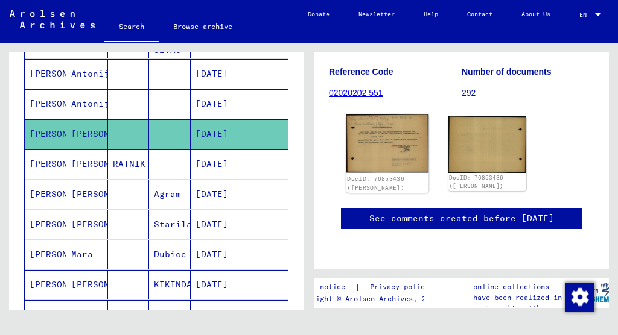
click at [380, 129] on img at bounding box center [387, 144] width 82 height 58
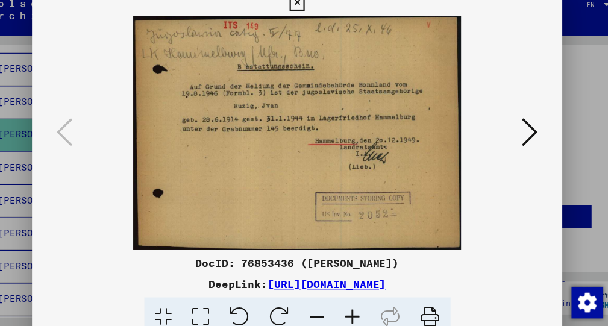
click at [507, 121] on button at bounding box center [518, 133] width 22 height 34
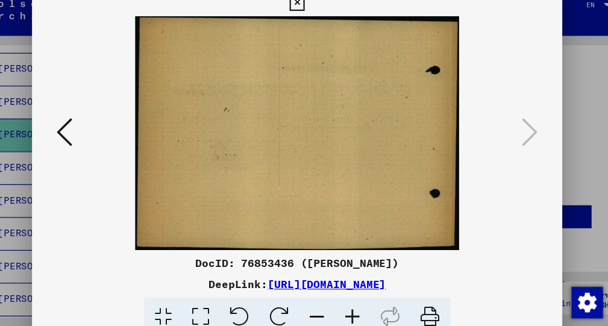
click at [311, 6] on icon at bounding box center [304, 13] width 14 height 14
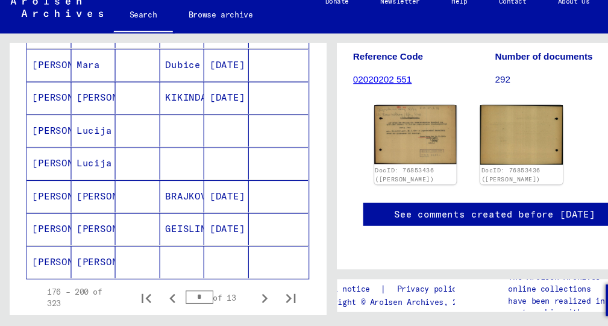
scroll to position [720, 0]
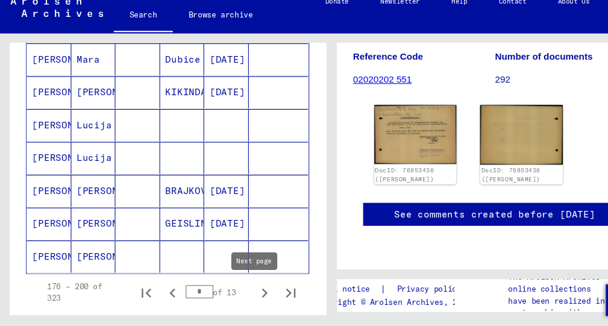
click at [241, 277] on icon "Next page" at bounding box center [243, 281] width 5 height 8
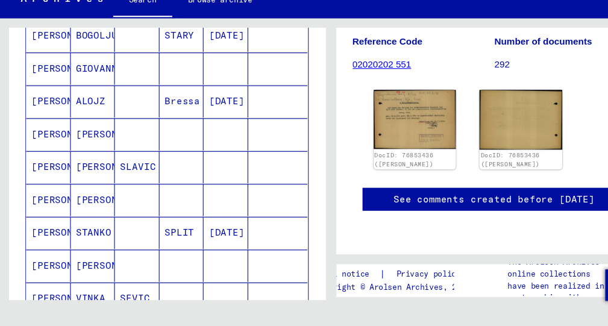
scroll to position [329, 0]
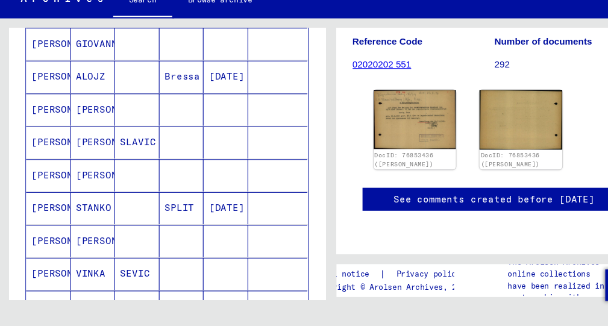
click at [86, 112] on mat-cell "[PERSON_NAME]" at bounding box center [86, 127] width 41 height 30
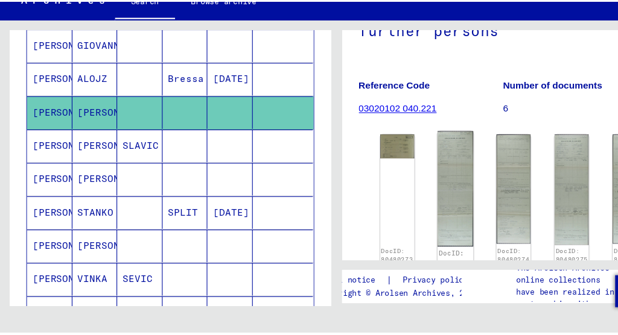
scroll to position [254, 1]
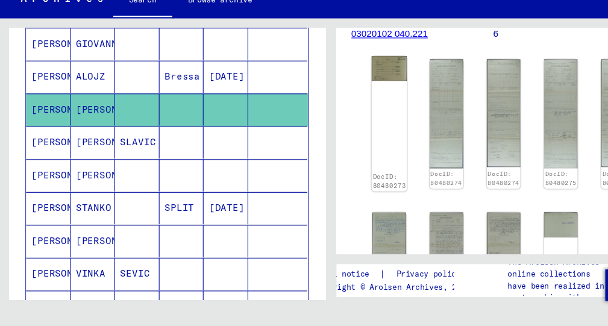
click at [355, 78] on img at bounding box center [357, 89] width 33 height 22
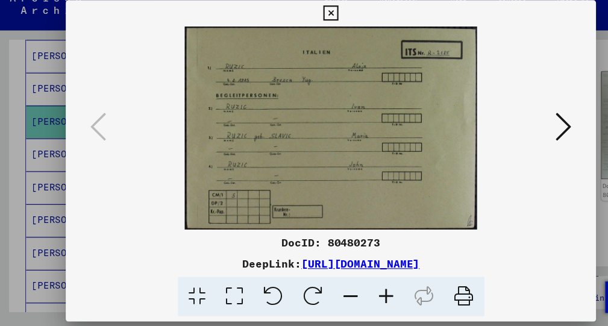
click at [523, 118] on icon at bounding box center [517, 132] width 14 height 29
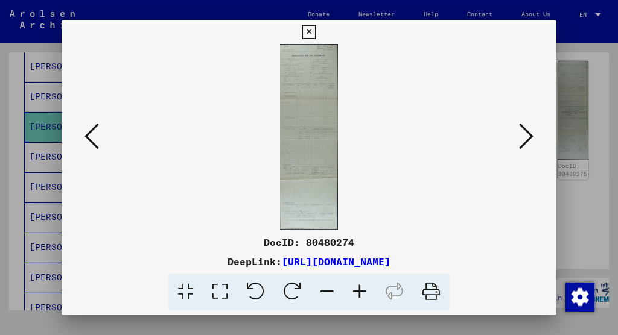
click at [528, 142] on icon at bounding box center [526, 136] width 14 height 29
click at [315, 134] on img at bounding box center [309, 137] width 412 height 186
click at [528, 137] on icon at bounding box center [526, 136] width 14 height 29
click at [311, 107] on img at bounding box center [309, 137] width 412 height 186
click at [526, 141] on icon at bounding box center [526, 136] width 14 height 29
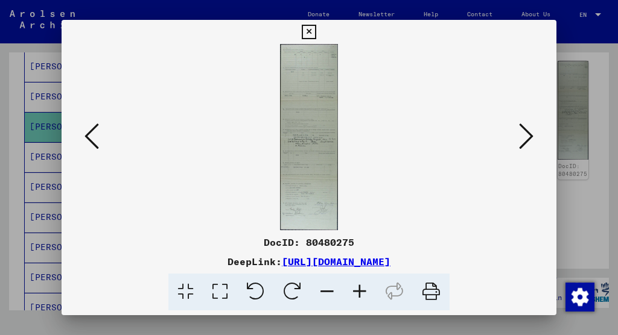
click at [315, 36] on icon at bounding box center [309, 32] width 14 height 14
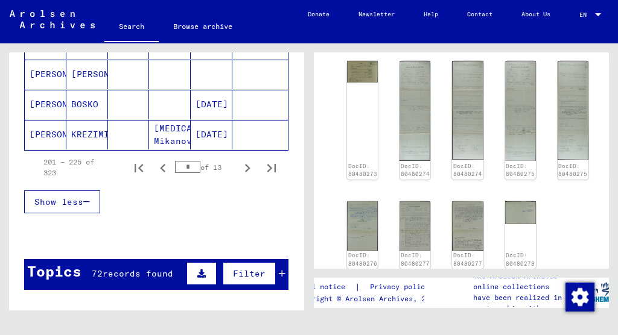
scroll to position [834, 0]
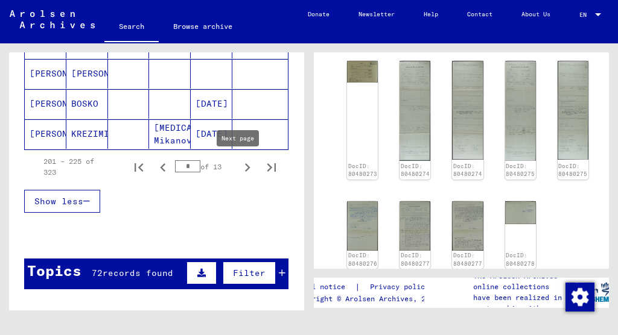
click at [241, 165] on icon "Next page" at bounding box center [247, 167] width 17 height 17
type input "**"
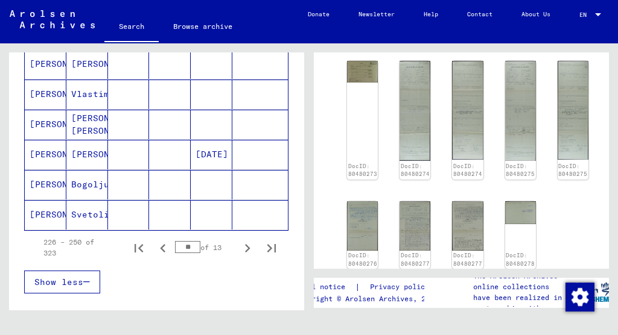
scroll to position [753, 0]
click at [142, 153] on mat-cell at bounding box center [129, 156] width 42 height 30
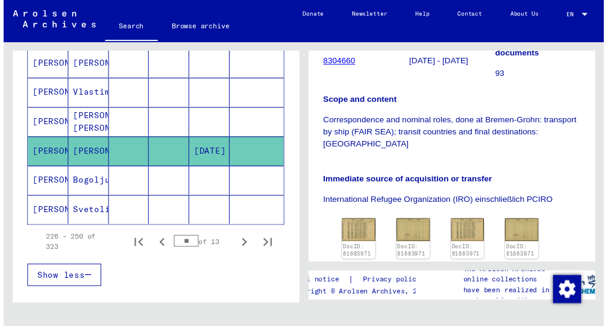
scroll to position [279, 0]
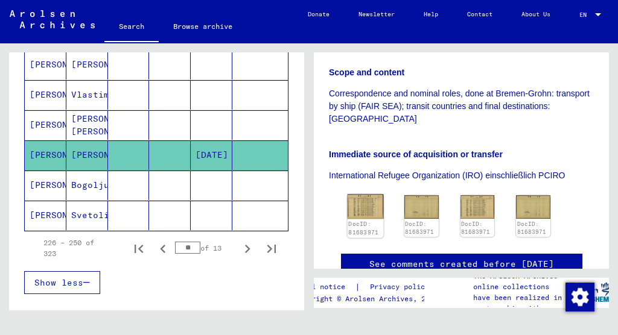
click at [365, 206] on img at bounding box center [365, 206] width 36 height 25
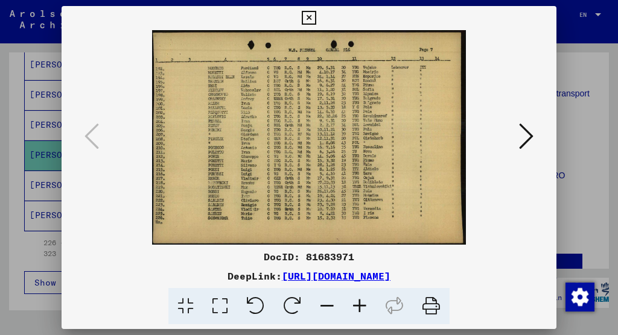
click at [521, 130] on icon at bounding box center [526, 136] width 14 height 29
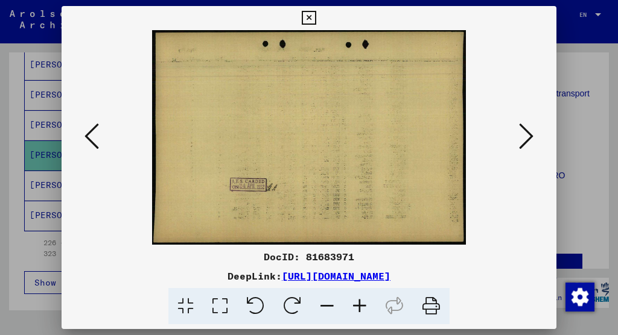
click at [523, 132] on icon at bounding box center [526, 136] width 14 height 29
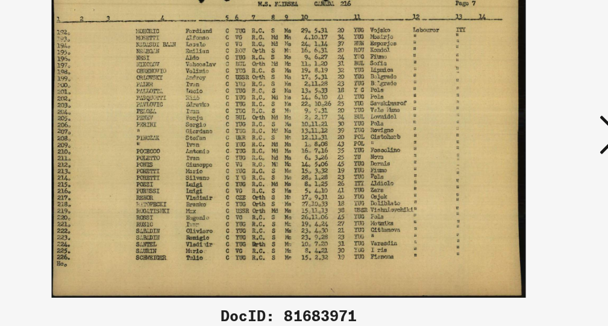
click at [510, 118] on icon at bounding box center [517, 132] width 14 height 29
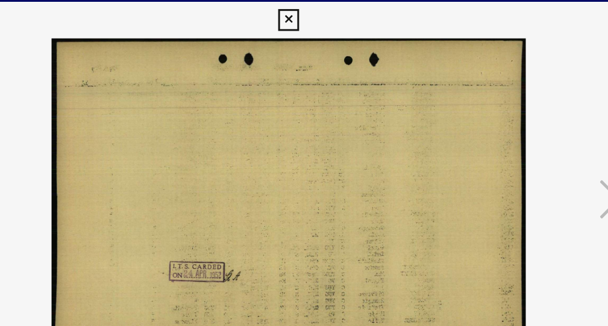
scroll to position [0, 0]
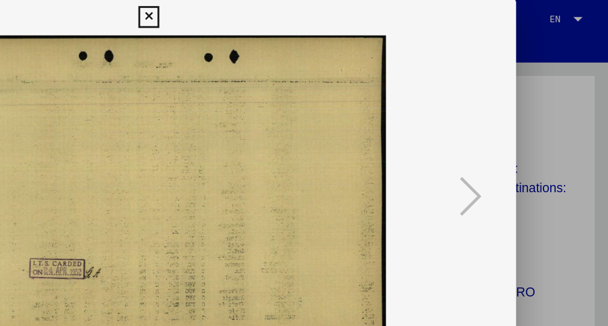
click at [311, 11] on icon at bounding box center [304, 13] width 14 height 14
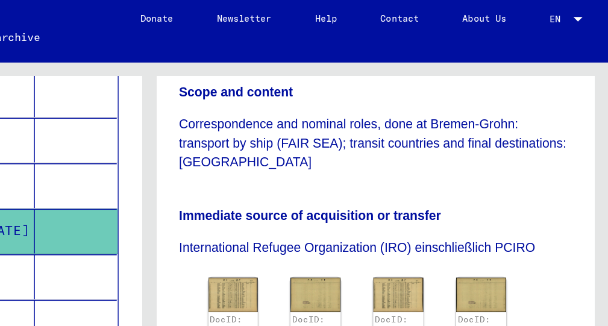
scroll to position [332, 0]
